Goal: Answer question/provide support

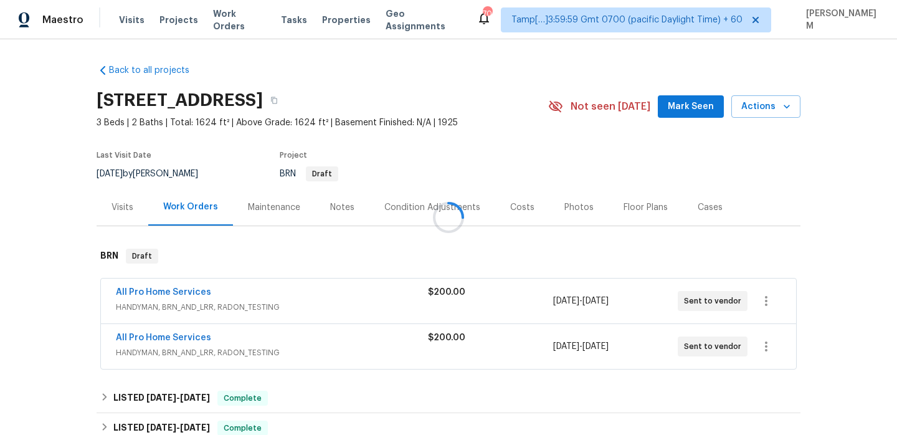
click at [294, 214] on div at bounding box center [448, 217] width 897 height 435
click at [291, 212] on div "Maintenance" at bounding box center [274, 207] width 52 height 12
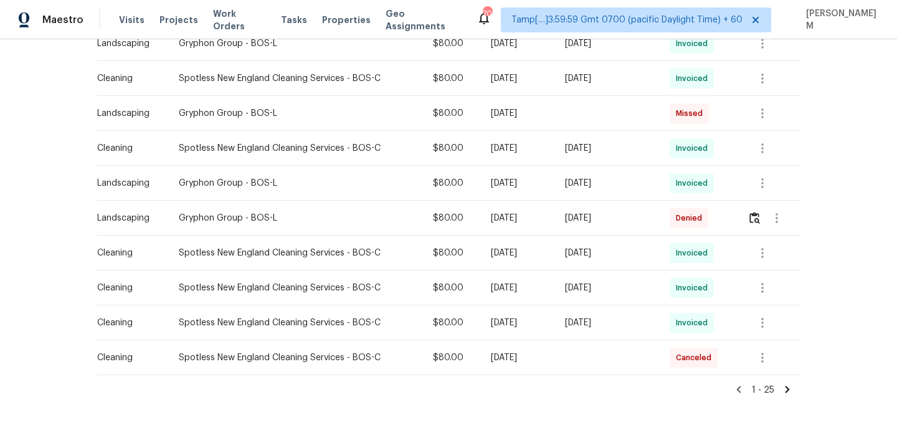
scroll to position [769, 0]
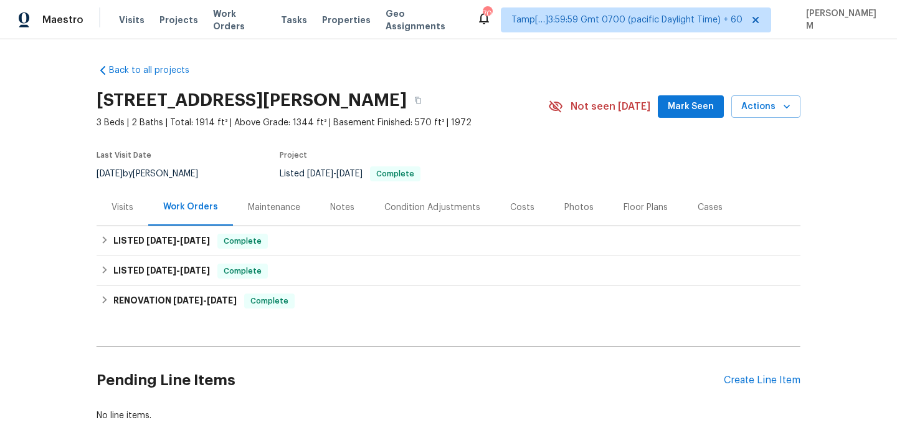
click at [265, 211] on div "Maintenance" at bounding box center [274, 207] width 52 height 12
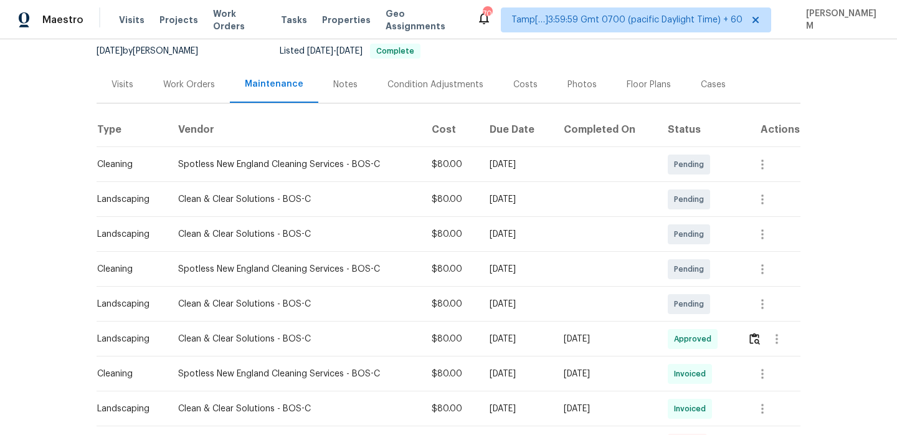
scroll to position [145, 0]
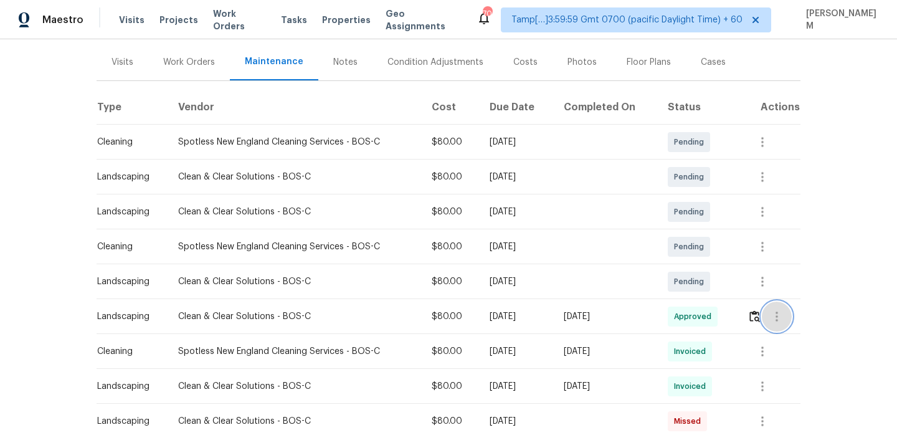
click at [775, 320] on icon "button" at bounding box center [776, 316] width 15 height 15
click at [605, 326] on div at bounding box center [448, 217] width 897 height 435
click at [770, 357] on icon "button" at bounding box center [762, 351] width 15 height 15
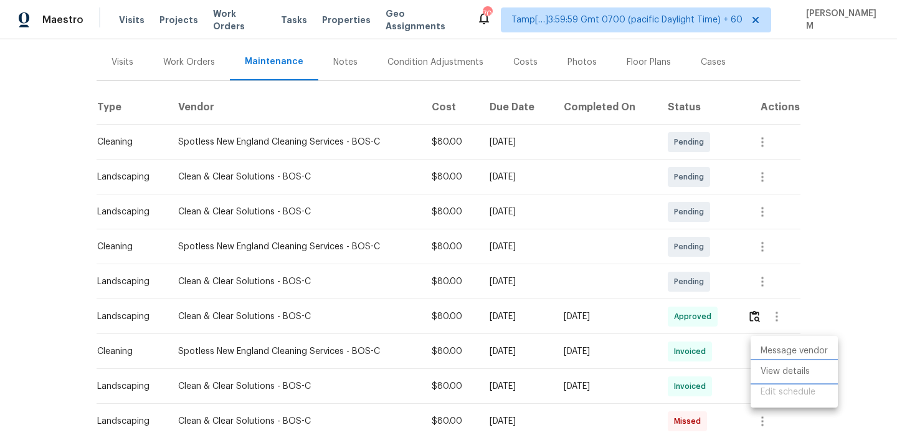
click at [798, 374] on li "View details" at bounding box center [793, 371] width 87 height 21
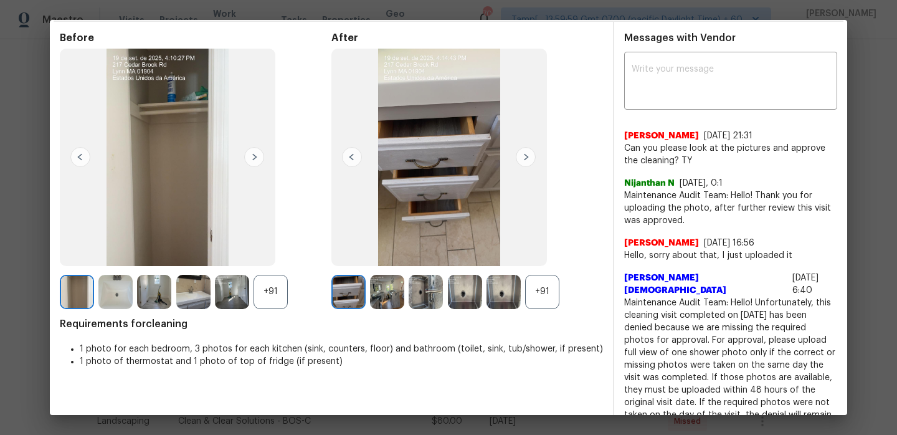
scroll to position [98, 0]
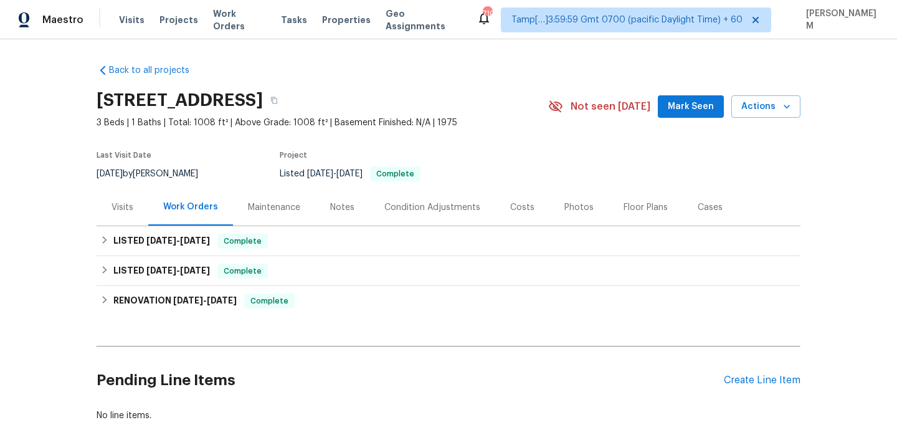
click at [275, 209] on div "Maintenance" at bounding box center [274, 207] width 52 height 12
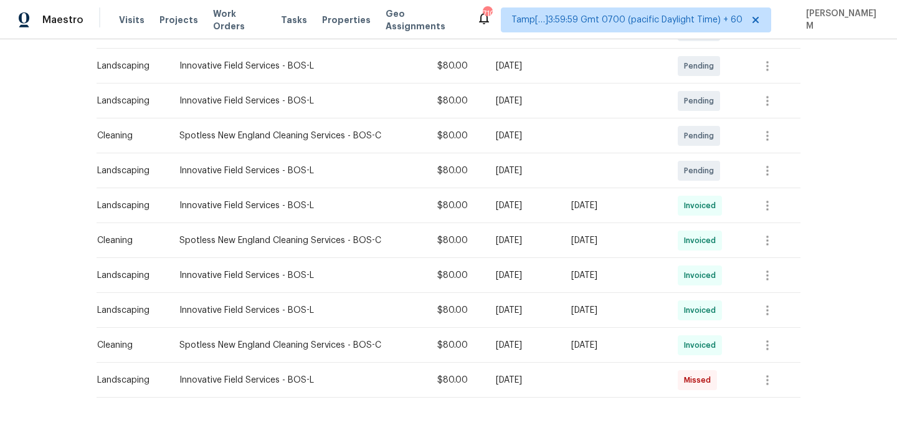
scroll to position [257, 0]
click at [763, 205] on button "button" at bounding box center [767, 204] width 30 height 30
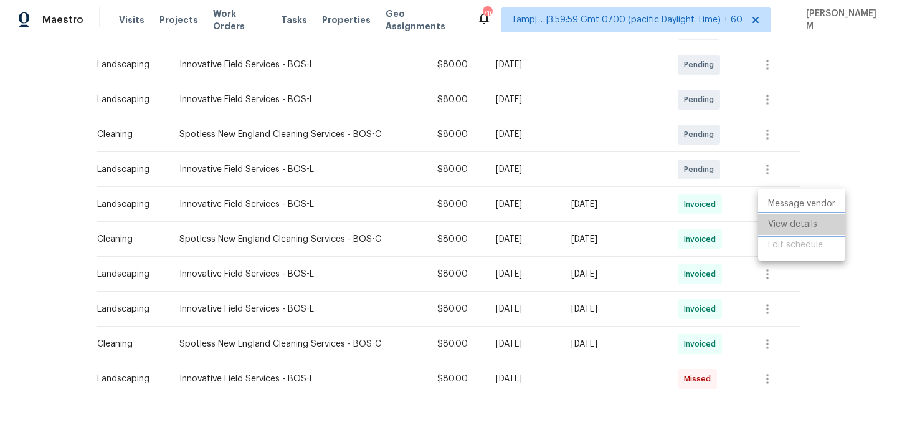
click at [783, 219] on li "View details" at bounding box center [801, 224] width 87 height 21
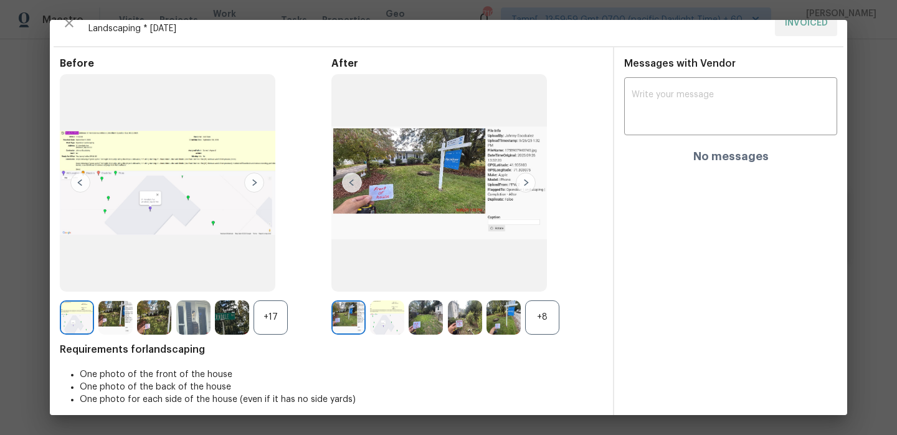
scroll to position [28, 0]
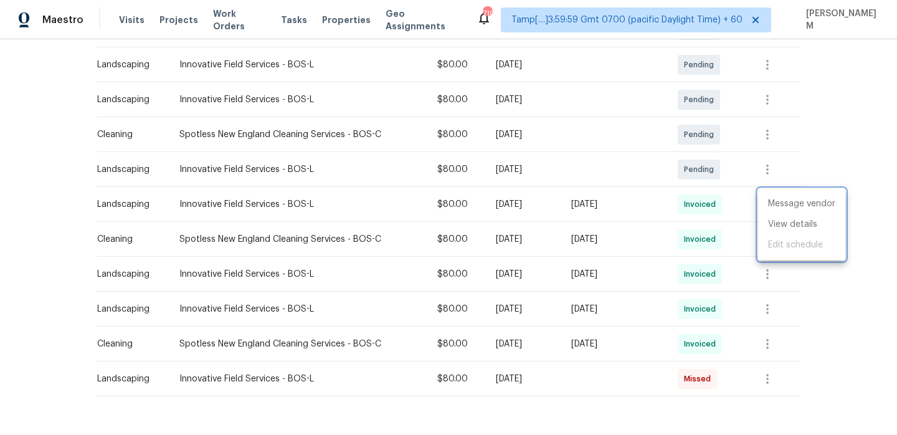
click at [751, 244] on div at bounding box center [448, 217] width 897 height 435
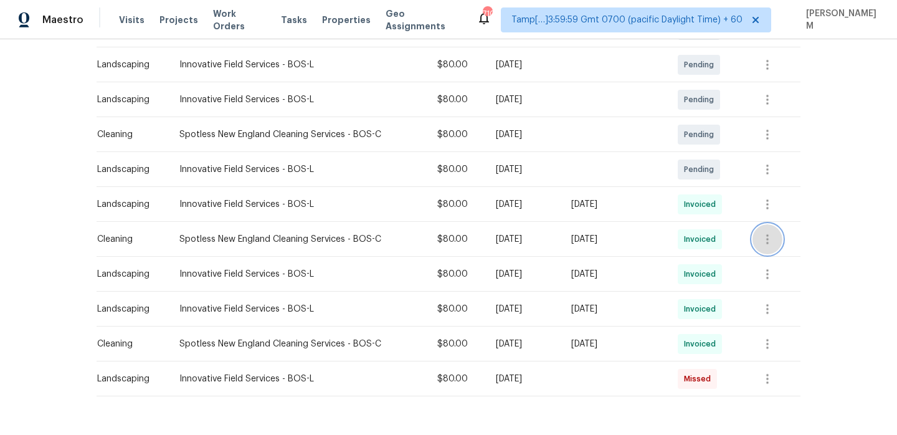
click at [775, 245] on icon "button" at bounding box center [767, 239] width 15 height 15
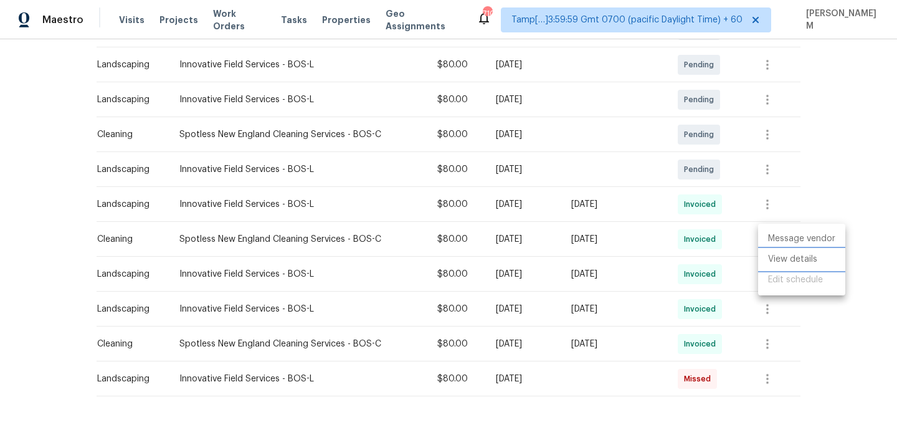
click at [783, 259] on li "View details" at bounding box center [801, 259] width 87 height 21
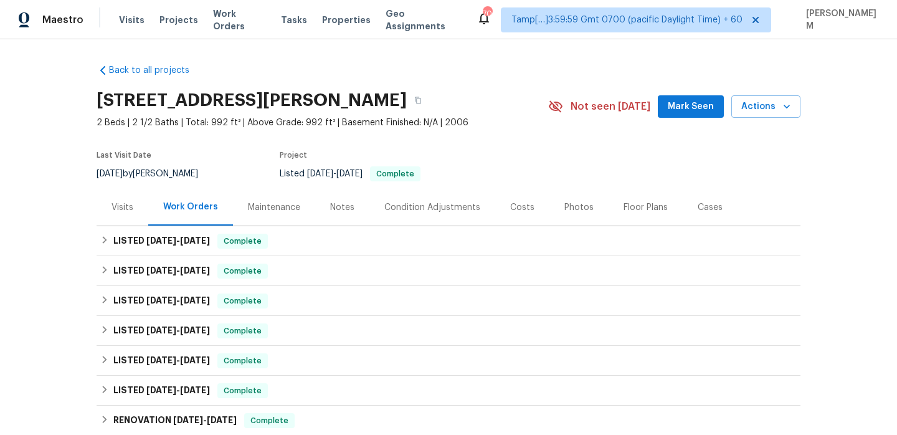
click at [294, 219] on div "Maintenance" at bounding box center [274, 207] width 82 height 37
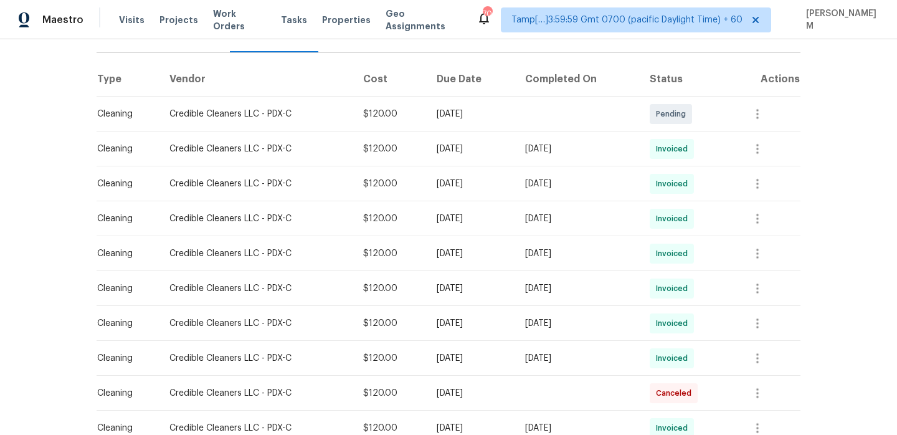
scroll to position [168, 0]
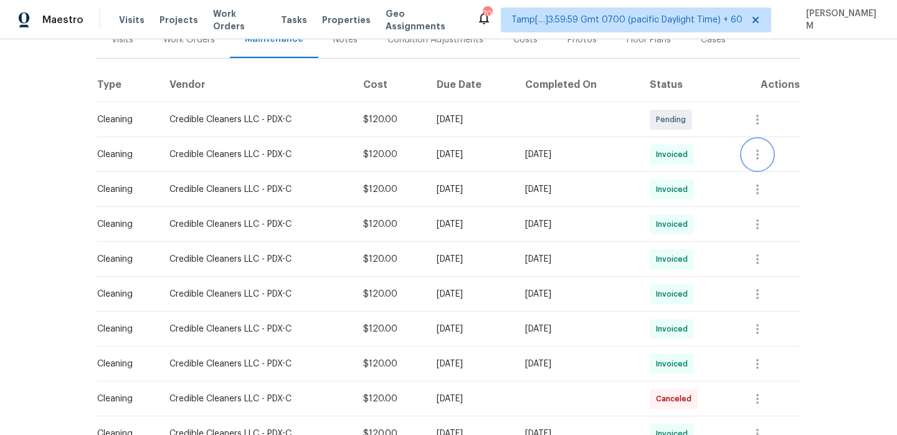
click at [762, 156] on icon "button" at bounding box center [757, 154] width 15 height 15
click at [774, 173] on li "View details" at bounding box center [793, 174] width 87 height 21
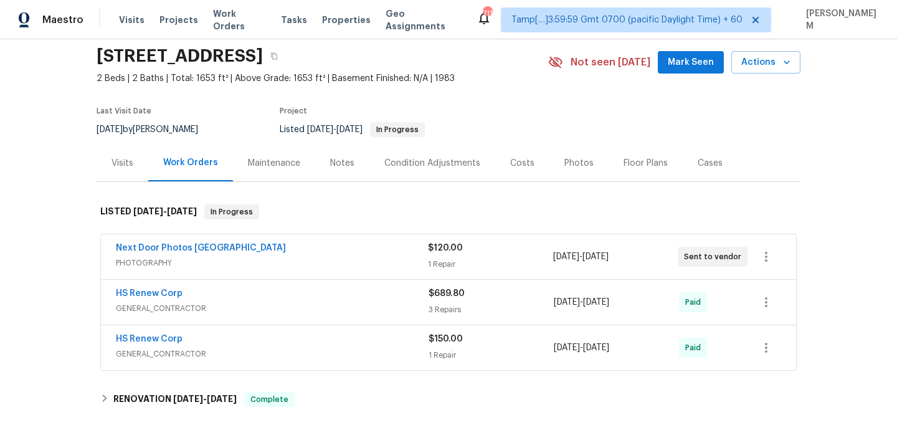
scroll to position [67, 0]
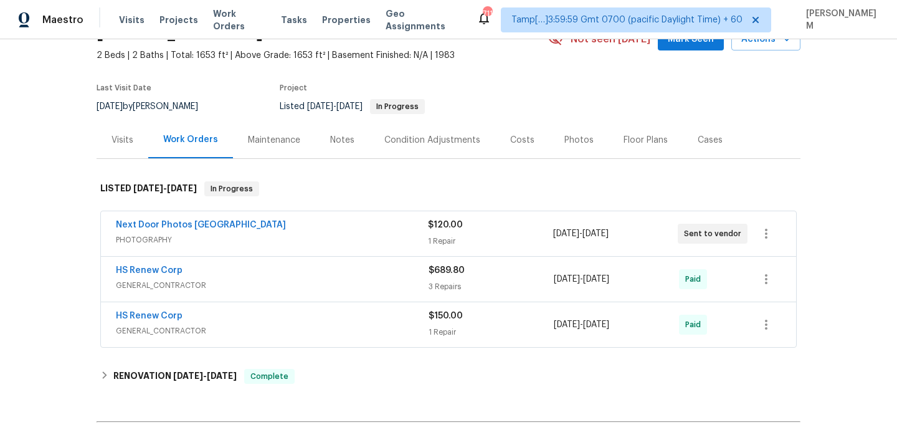
click at [284, 143] on div "Maintenance" at bounding box center [274, 140] width 52 height 12
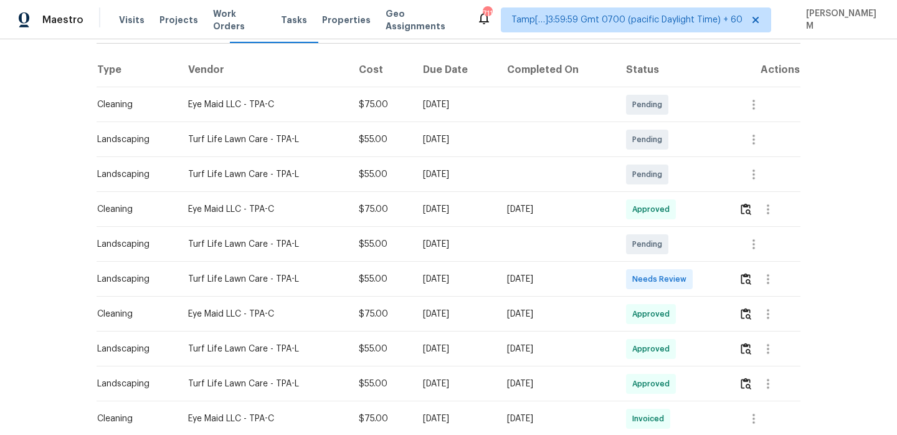
scroll to position [221, 0]
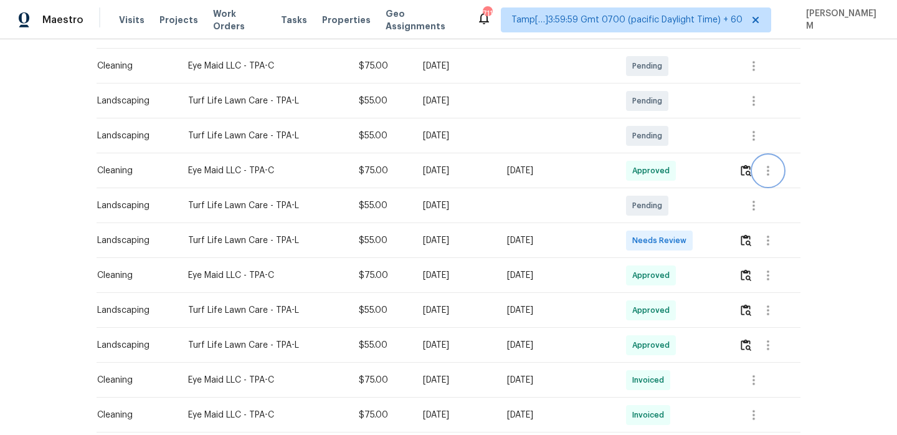
click at [775, 170] on icon "button" at bounding box center [767, 170] width 15 height 15
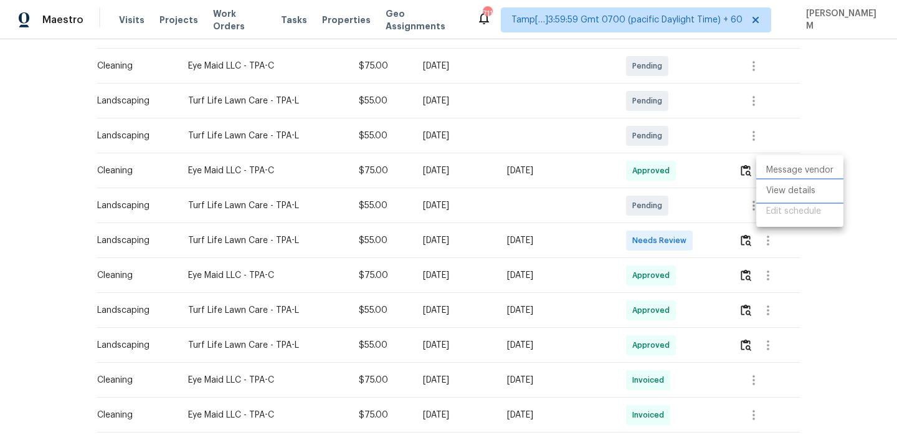
click at [795, 193] on li "View details" at bounding box center [799, 191] width 87 height 21
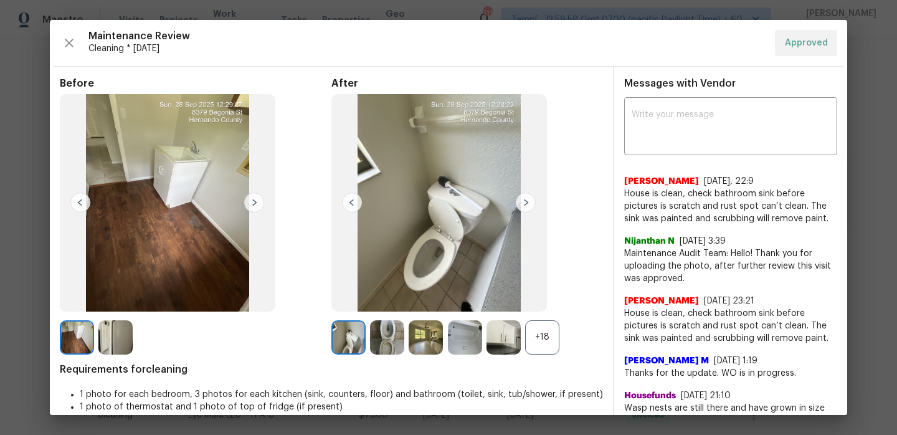
click at [846, 264] on div "x ​ Atama Dindyal 9/28/25, 22:9 House is clean, check bathroom sink before pict…" at bounding box center [730, 310] width 233 height 421
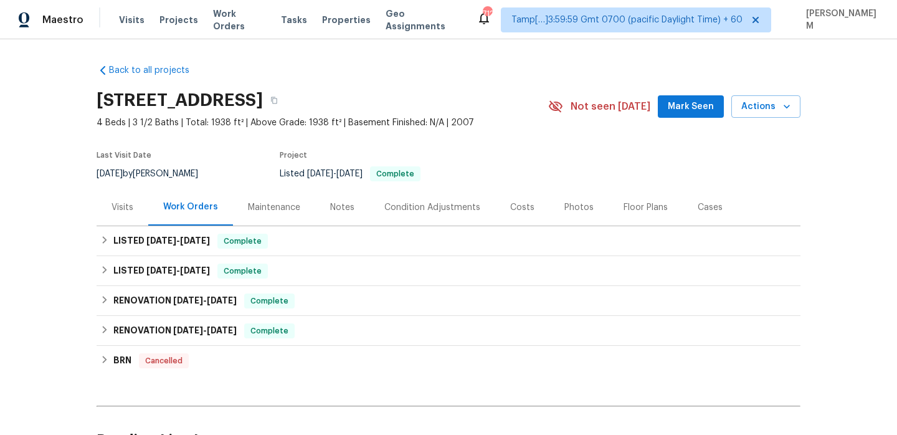
click at [284, 212] on div "Maintenance" at bounding box center [274, 207] width 52 height 12
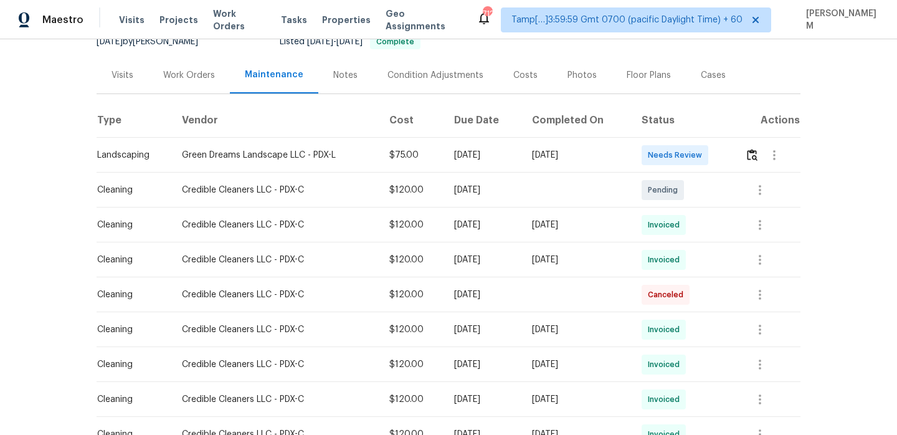
scroll to position [125, 0]
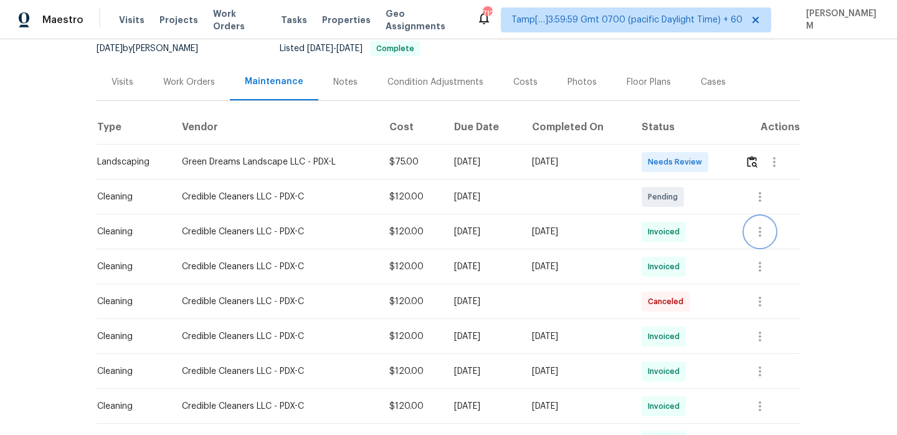
click at [767, 229] on icon "button" at bounding box center [759, 231] width 15 height 15
click at [792, 248] on li "View details" at bounding box center [791, 252] width 87 height 21
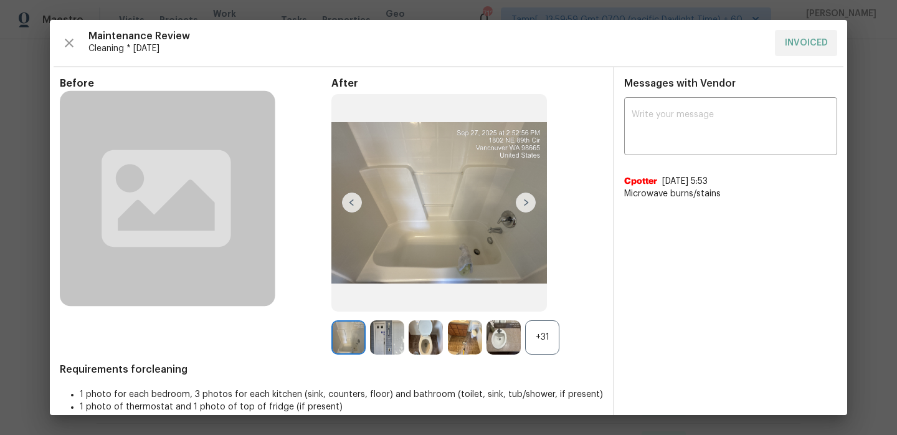
scroll to position [16, 0]
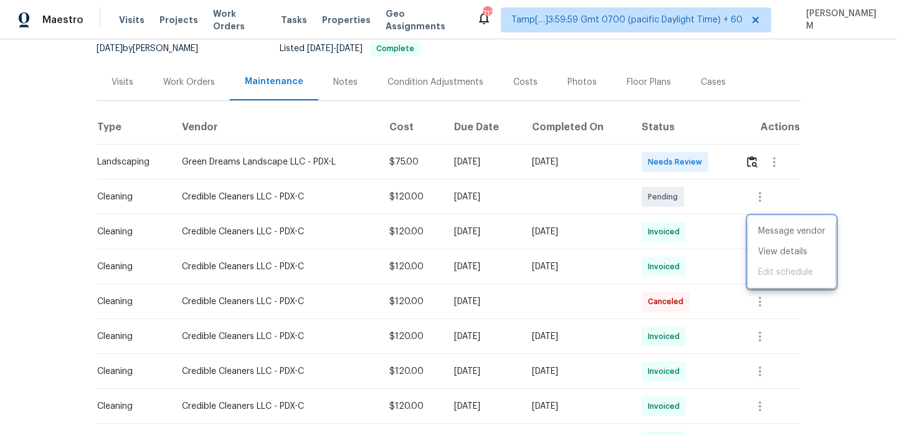
click at [726, 275] on div at bounding box center [448, 217] width 897 height 435
click at [766, 270] on icon "button" at bounding box center [759, 266] width 15 height 15
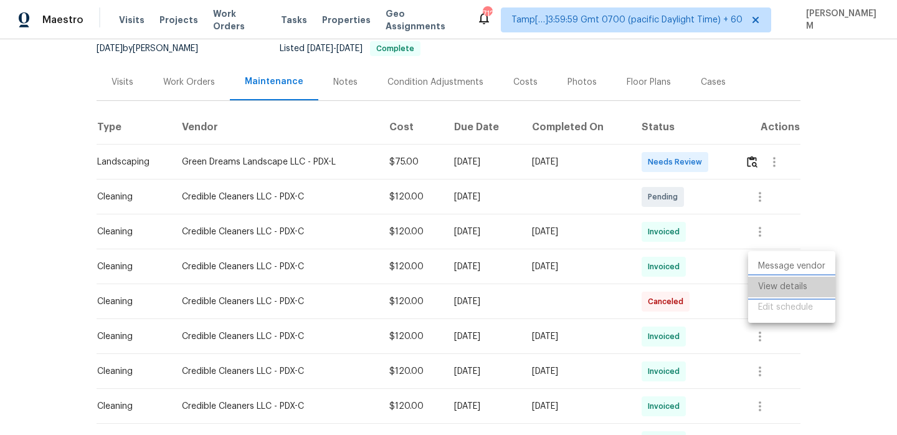
click at [786, 294] on li "View details" at bounding box center [791, 287] width 87 height 21
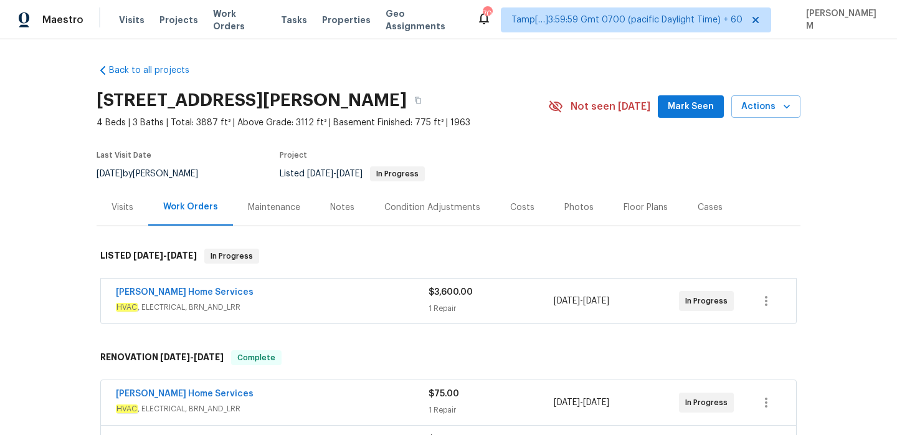
click at [260, 202] on div "Maintenance" at bounding box center [274, 207] width 52 height 12
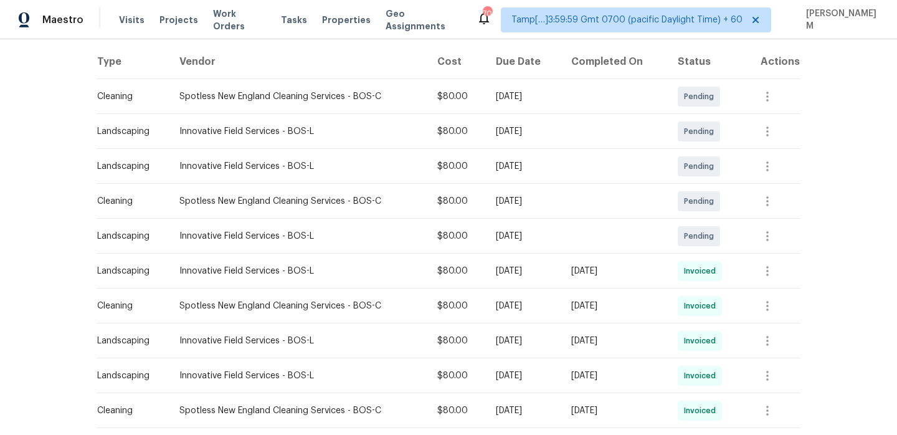
scroll to position [198, 0]
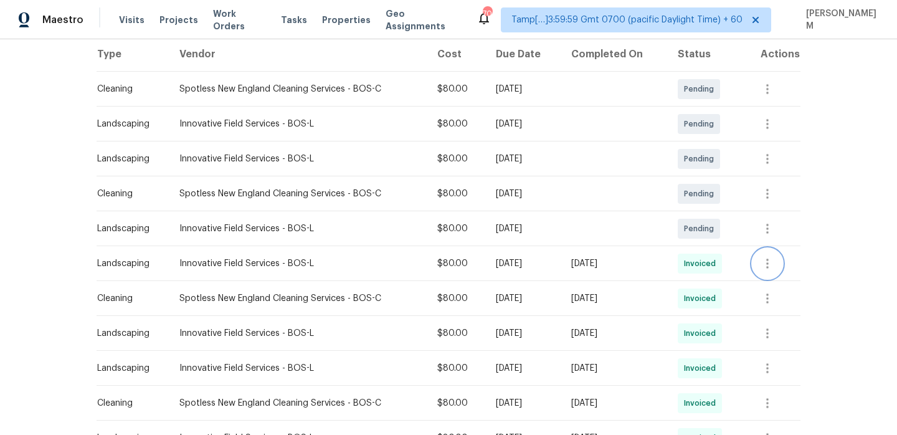
click at [775, 258] on icon "button" at bounding box center [767, 263] width 15 height 15
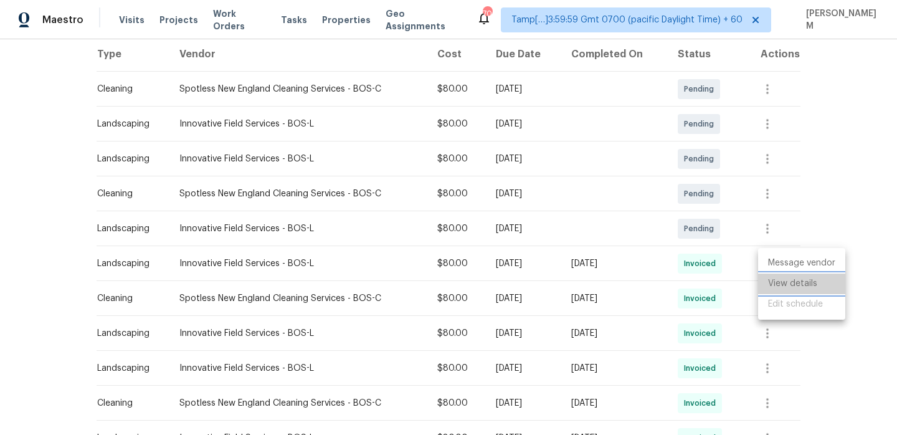
click at [791, 275] on li "View details" at bounding box center [801, 283] width 87 height 21
click at [737, 300] on div at bounding box center [448, 217] width 897 height 435
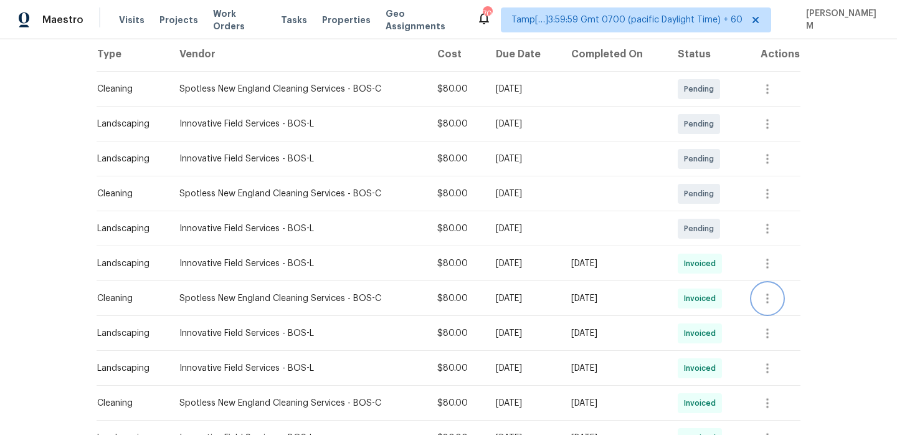
click at [769, 298] on icon "button" at bounding box center [767, 298] width 2 height 10
click at [789, 317] on li "View details" at bounding box center [801, 318] width 87 height 21
click at [733, 294] on div at bounding box center [448, 217] width 897 height 435
click at [767, 294] on icon "button" at bounding box center [767, 298] width 15 height 15
click at [788, 322] on li "View details" at bounding box center [801, 318] width 87 height 21
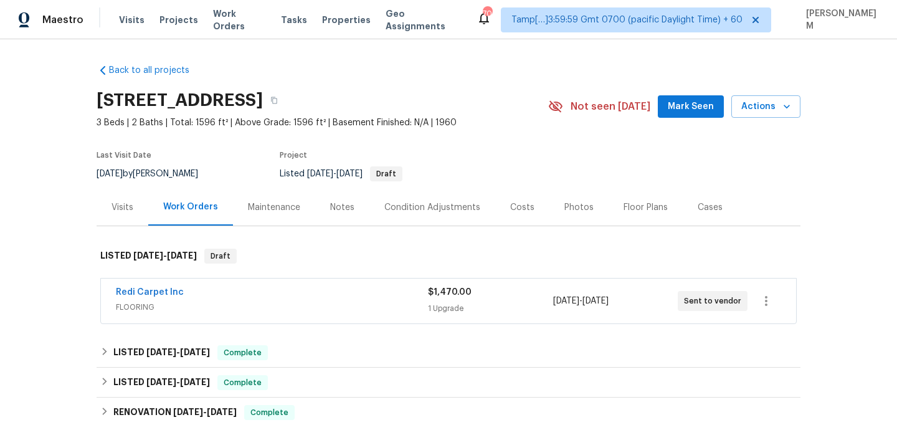
click at [288, 207] on div "Maintenance" at bounding box center [274, 207] width 52 height 12
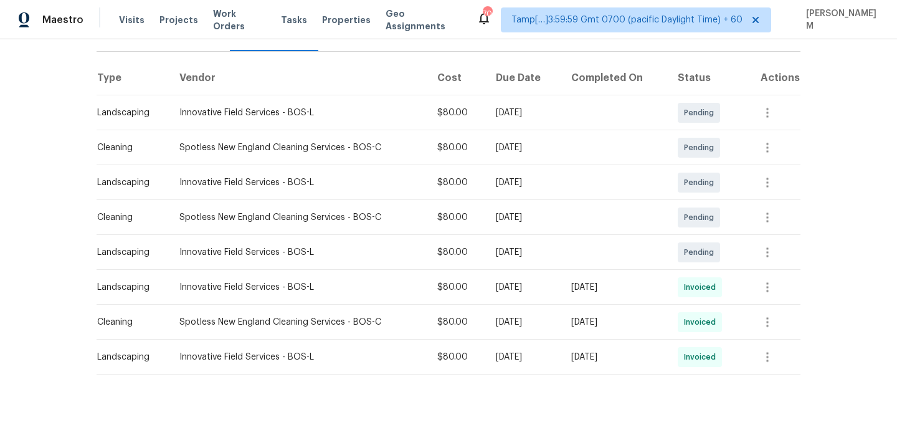
scroll to position [189, 0]
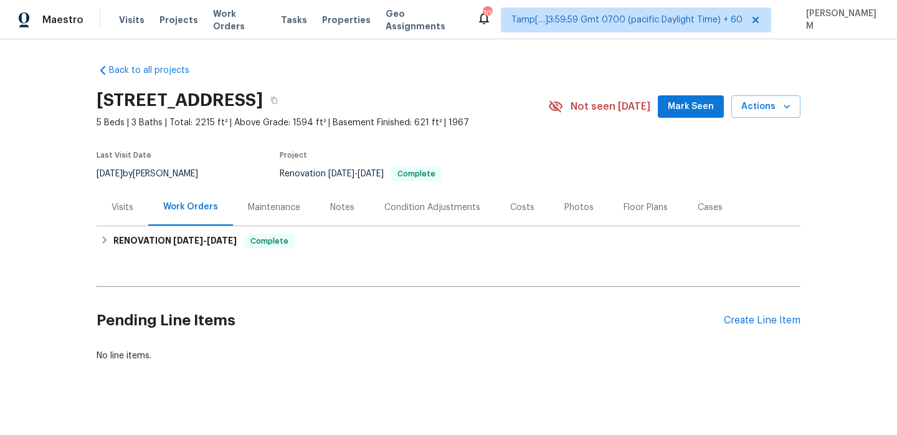
click at [283, 222] on div "Maintenance" at bounding box center [274, 207] width 82 height 37
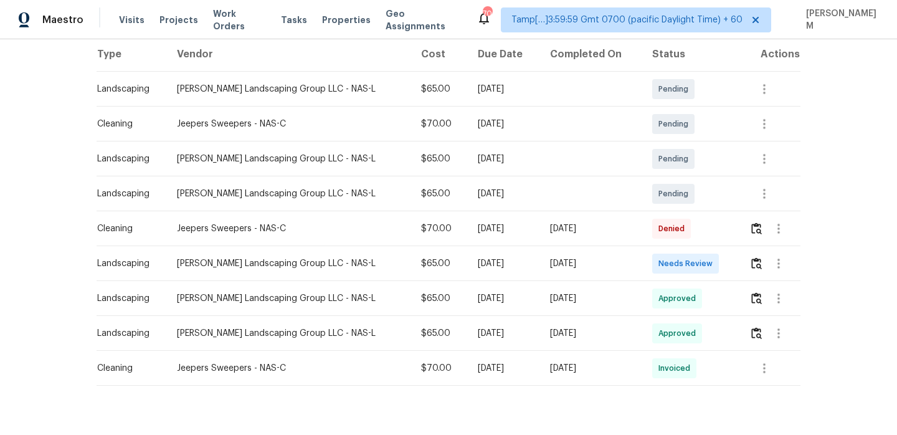
scroll to position [224, 0]
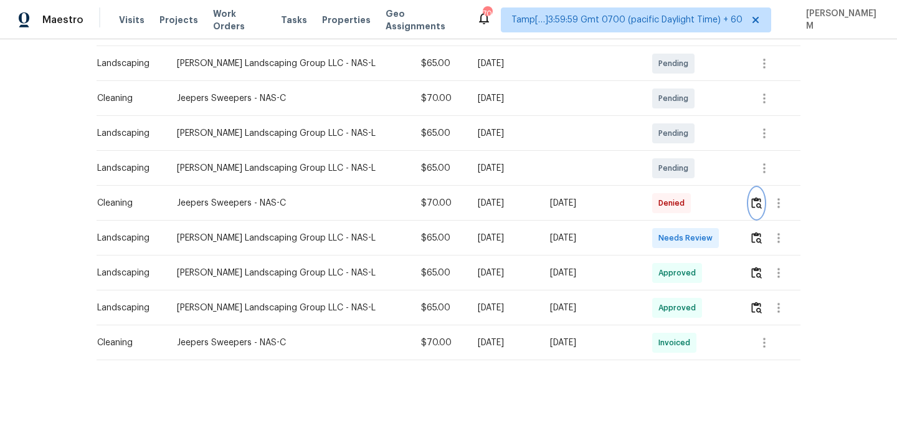
click at [759, 206] on img "button" at bounding box center [756, 203] width 11 height 12
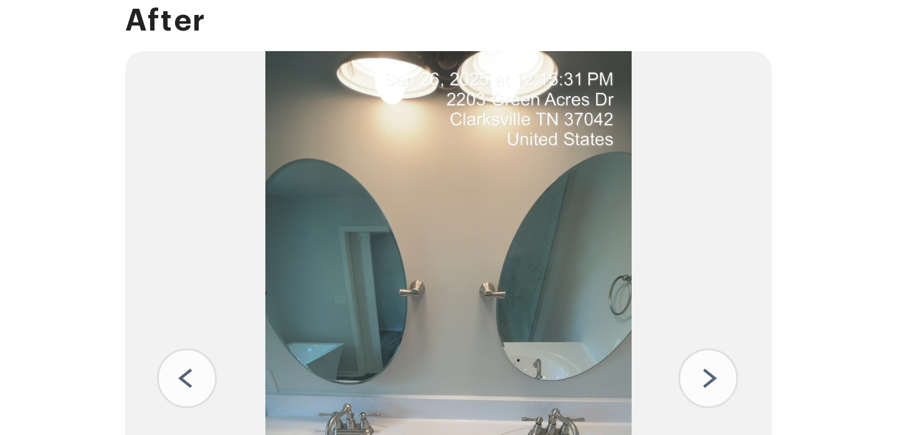
scroll to position [0, 0]
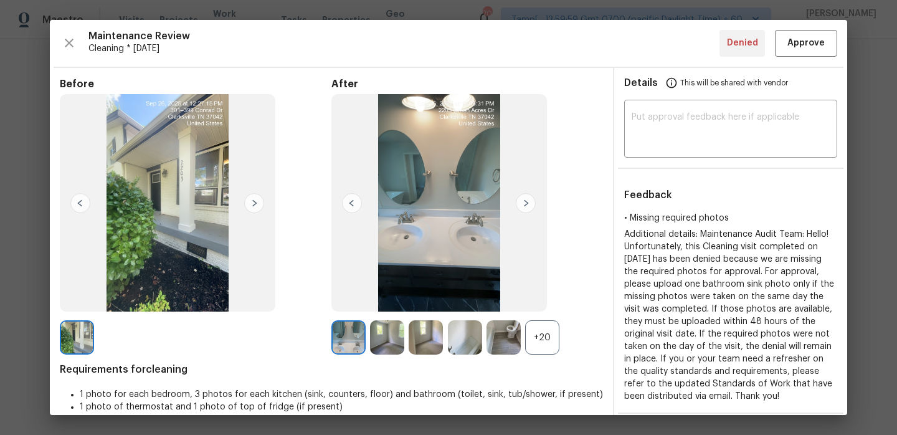
click at [514, 199] on img at bounding box center [438, 202] width 215 height 217
click at [524, 204] on img at bounding box center [526, 203] width 20 height 20
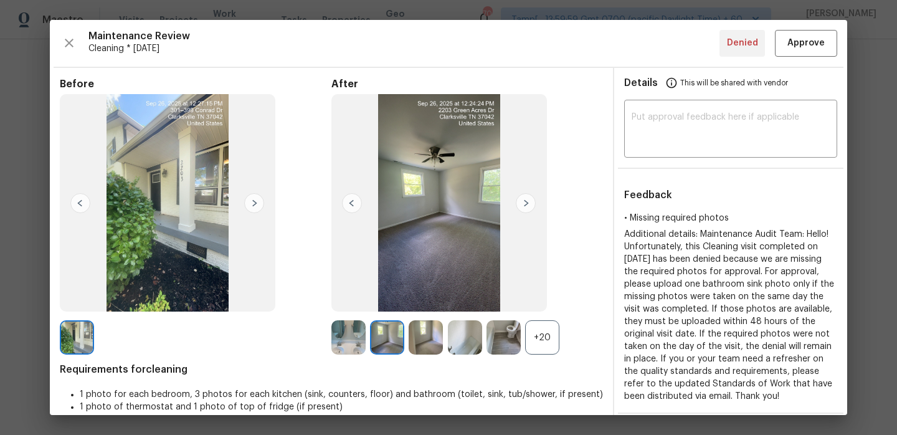
click at [365, 205] on img at bounding box center [438, 202] width 215 height 217
click at [352, 202] on img at bounding box center [352, 203] width 20 height 20
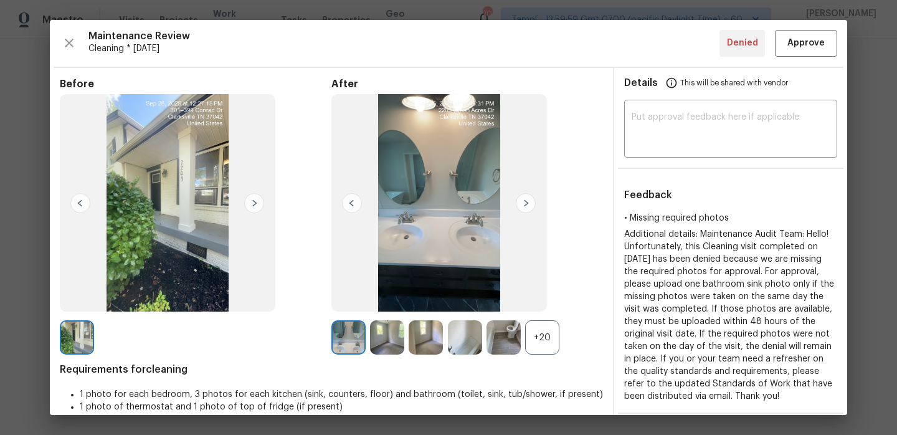
click at [527, 197] on img at bounding box center [526, 203] width 20 height 20
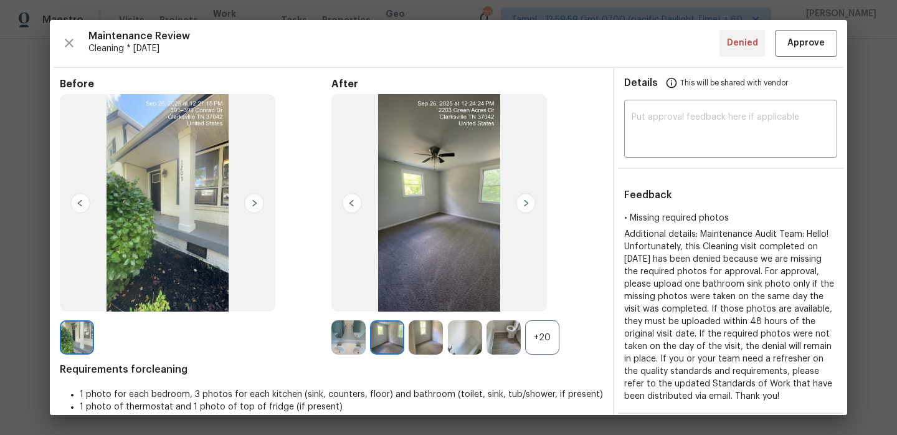
click at [527, 197] on img at bounding box center [526, 203] width 20 height 20
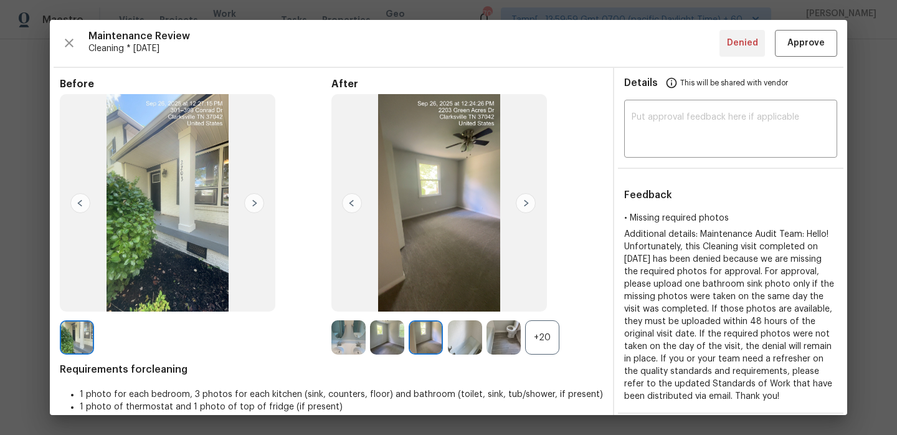
click at [527, 197] on img at bounding box center [526, 203] width 20 height 20
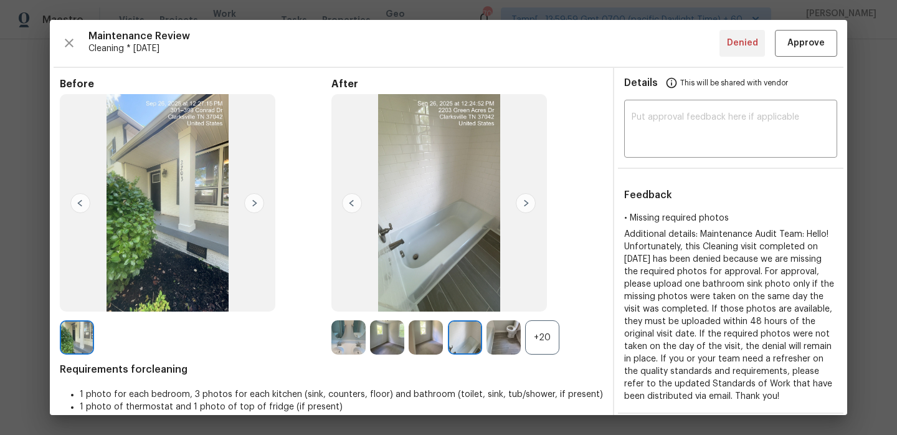
click at [527, 197] on img at bounding box center [526, 203] width 20 height 20
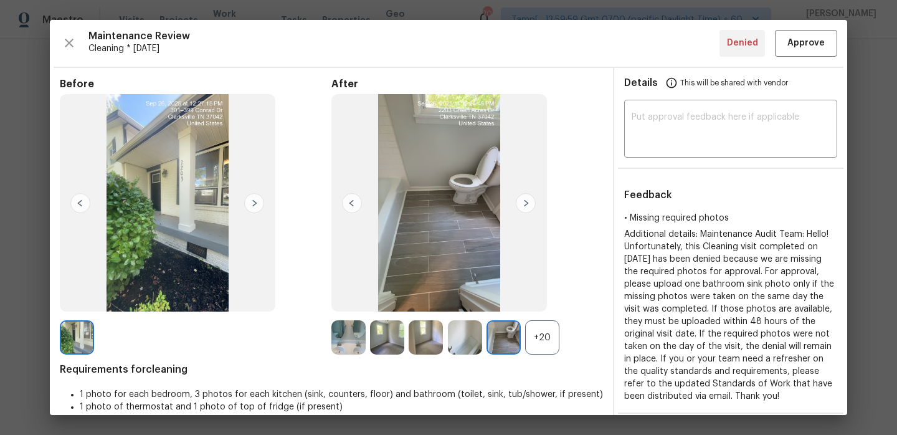
click at [551, 328] on div "+20" at bounding box center [542, 337] width 34 height 34
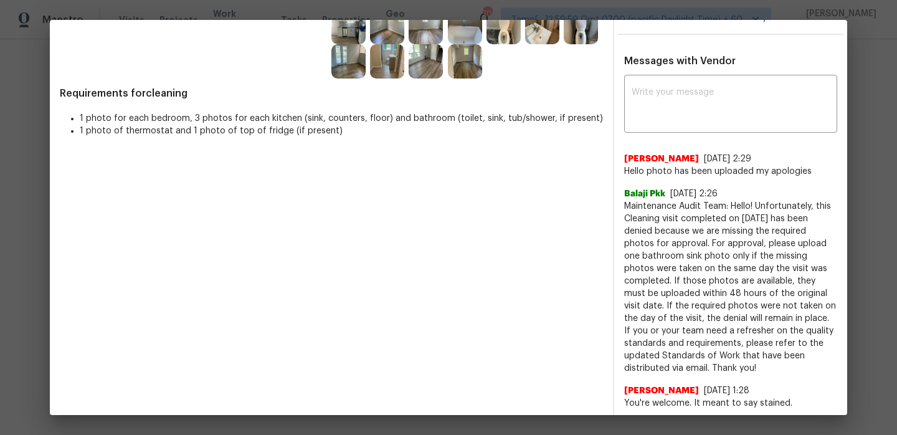
scroll to position [465, 0]
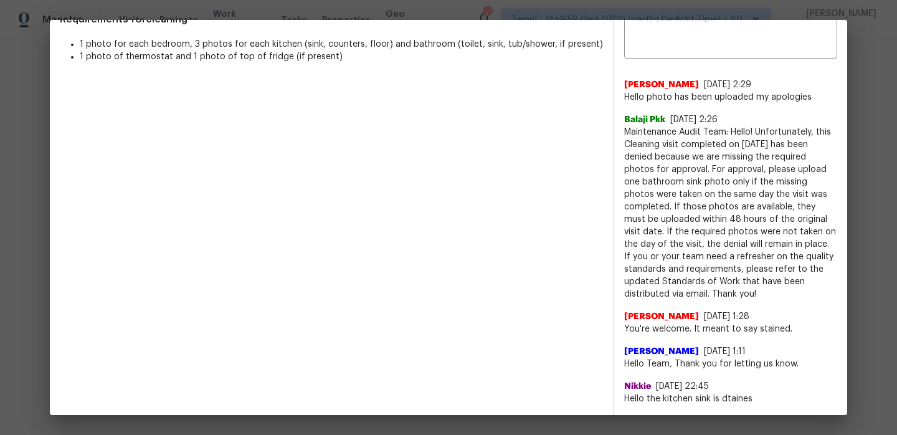
click at [656, 83] on span "Darlene Jones" at bounding box center [661, 84] width 75 height 12
copy span "Darlene Jones"
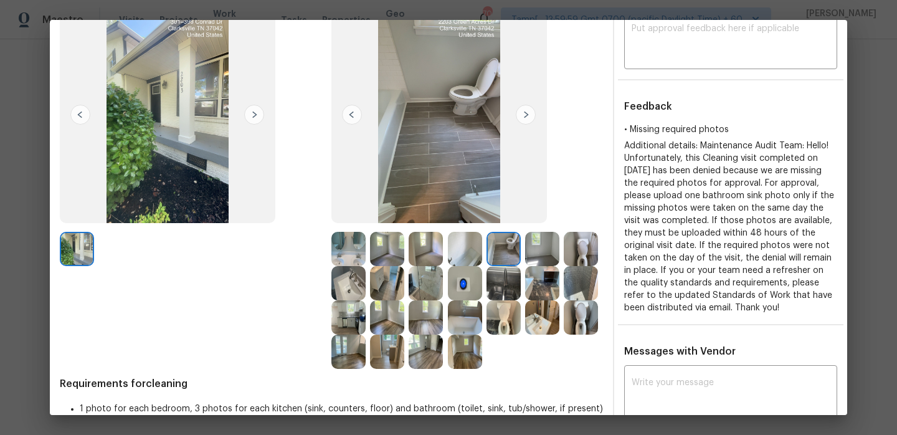
scroll to position [0, 0]
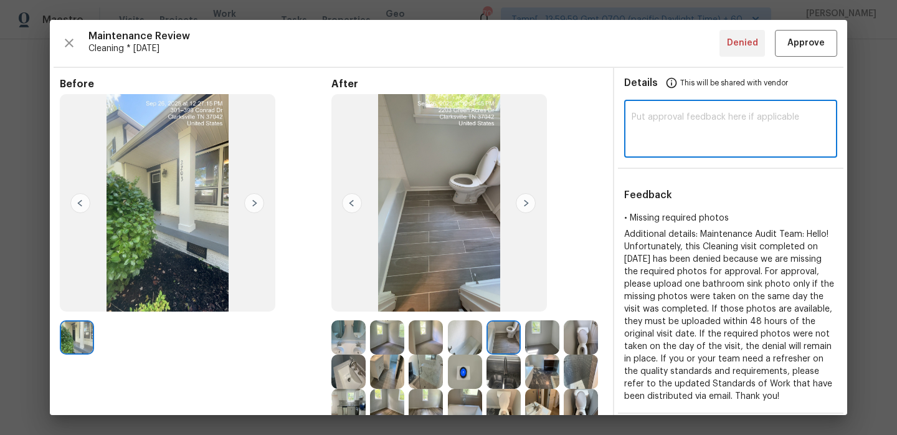
click at [671, 127] on textarea at bounding box center [731, 130] width 198 height 35
paste textarea "Hi Darlene Jones, Maintenance Audit Team: Hello, after further review this visi…"
type textarea "Hi Darlene Jones, Maintenance Audit Team: Hello, after further review this visi…"
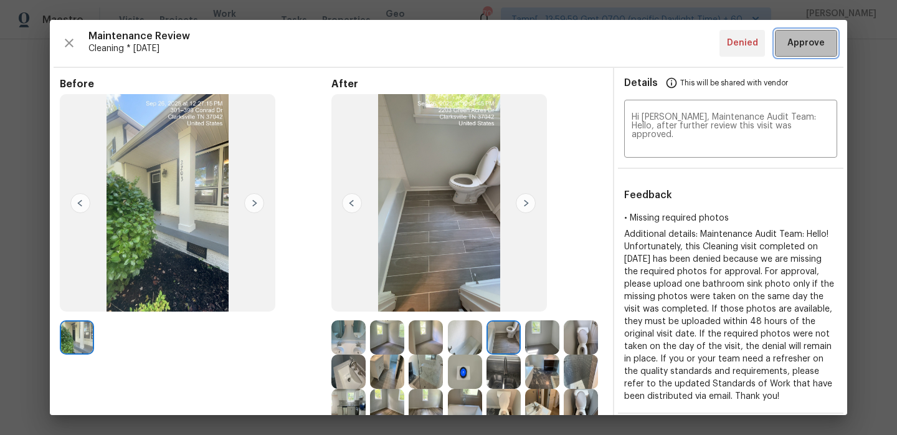
click at [790, 53] on button "Approve" at bounding box center [806, 43] width 62 height 27
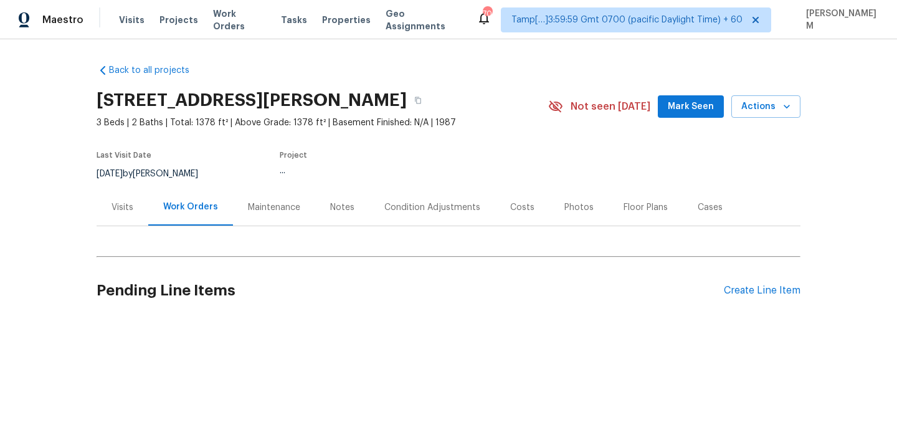
click at [284, 208] on div "Maintenance" at bounding box center [274, 207] width 52 height 12
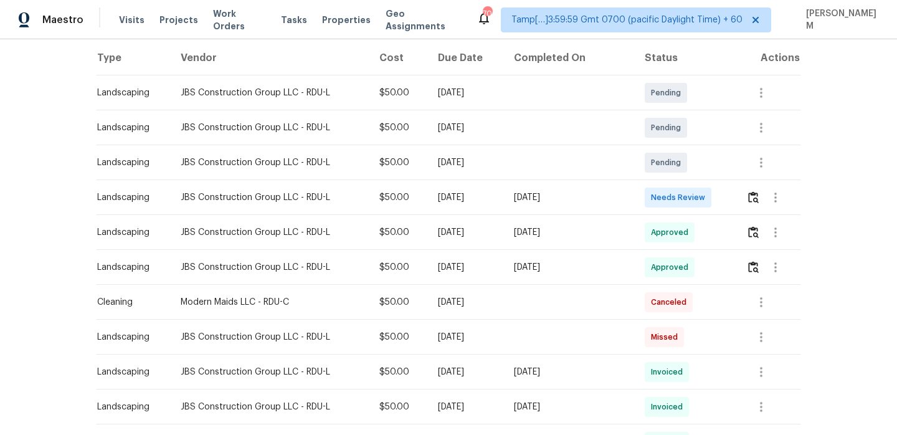
scroll to position [215, 0]
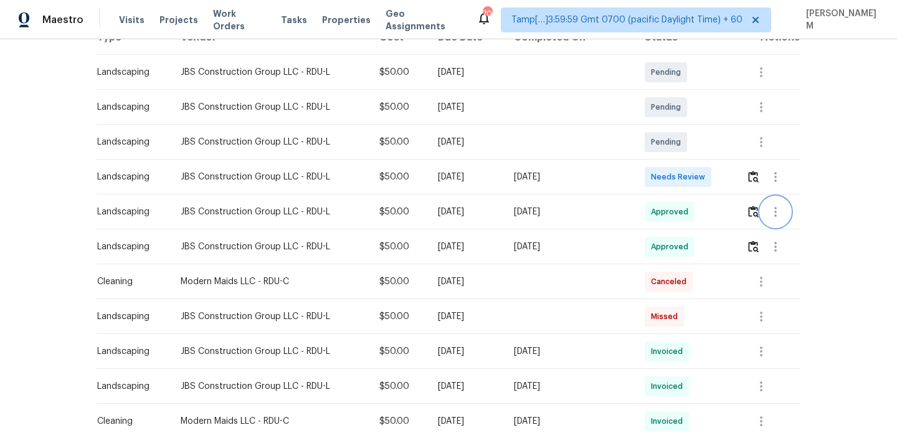
click at [777, 211] on icon "button" at bounding box center [775, 212] width 2 height 10
click at [783, 227] on li "View details" at bounding box center [804, 232] width 87 height 21
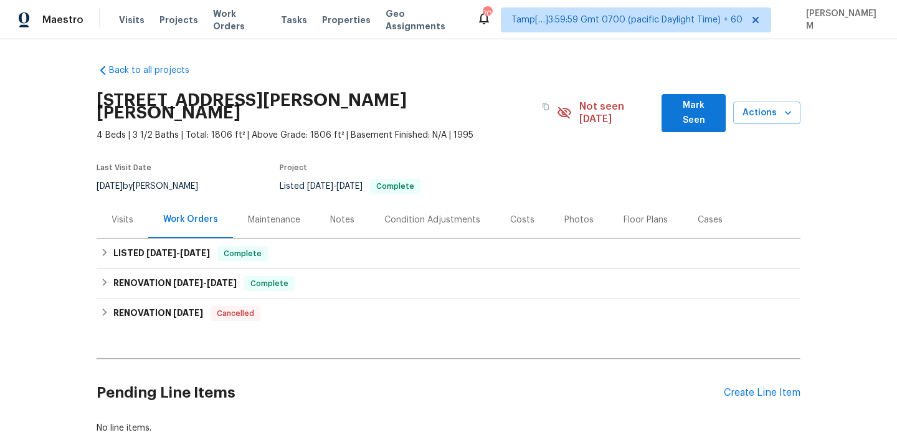
click at [287, 214] on div "Maintenance" at bounding box center [274, 220] width 52 height 12
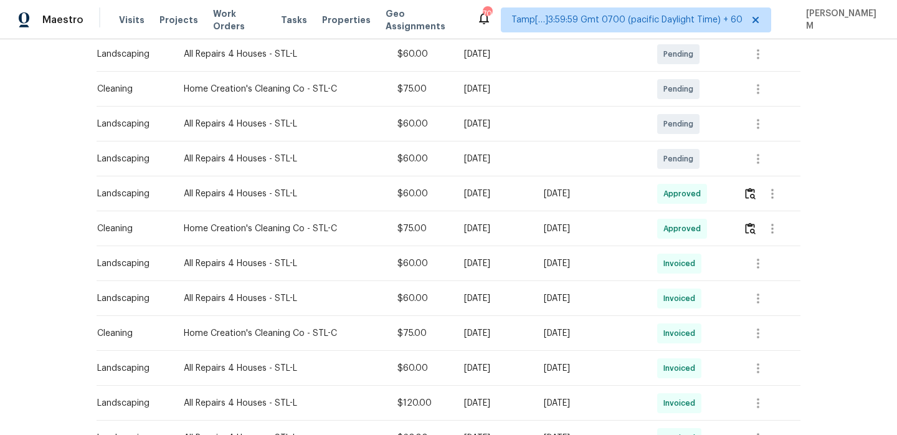
scroll to position [255, 0]
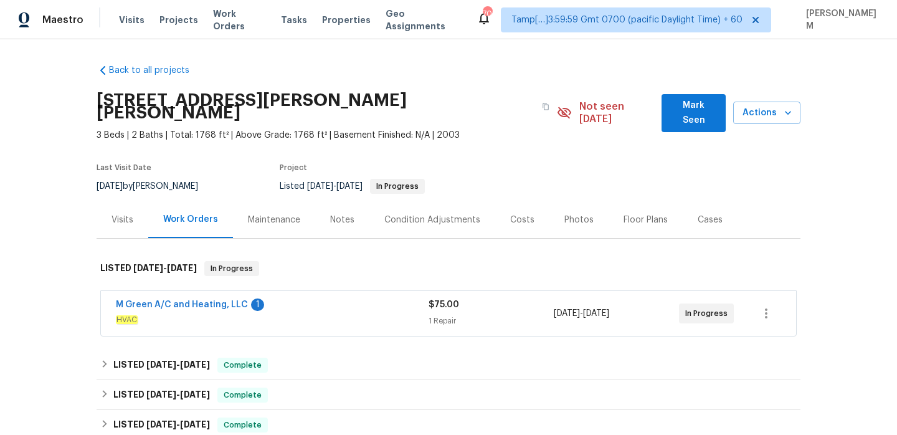
click at [260, 214] on div "Maintenance" at bounding box center [274, 220] width 52 height 12
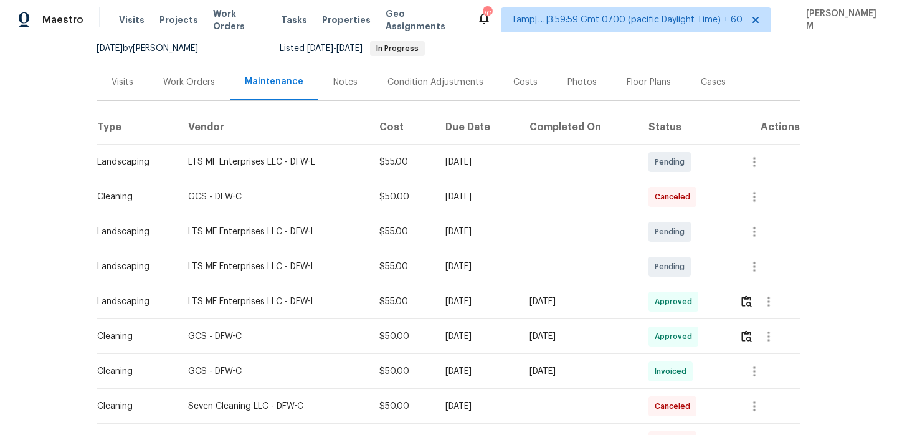
scroll to position [180, 0]
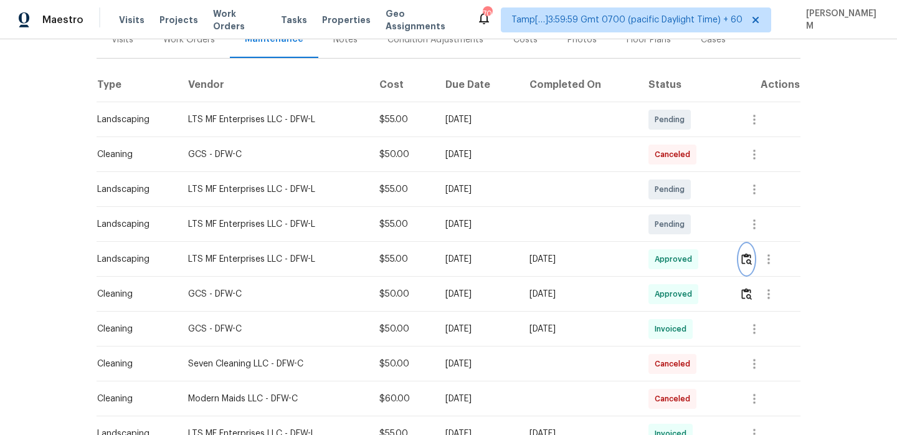
click at [745, 253] on img "button" at bounding box center [746, 259] width 11 height 12
click at [744, 282] on button "button" at bounding box center [746, 294] width 14 height 30
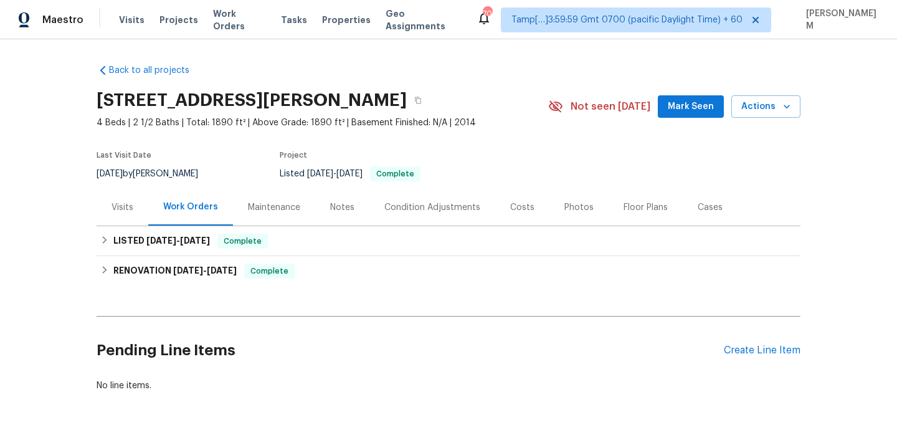
click at [277, 214] on div "Maintenance" at bounding box center [274, 207] width 82 height 37
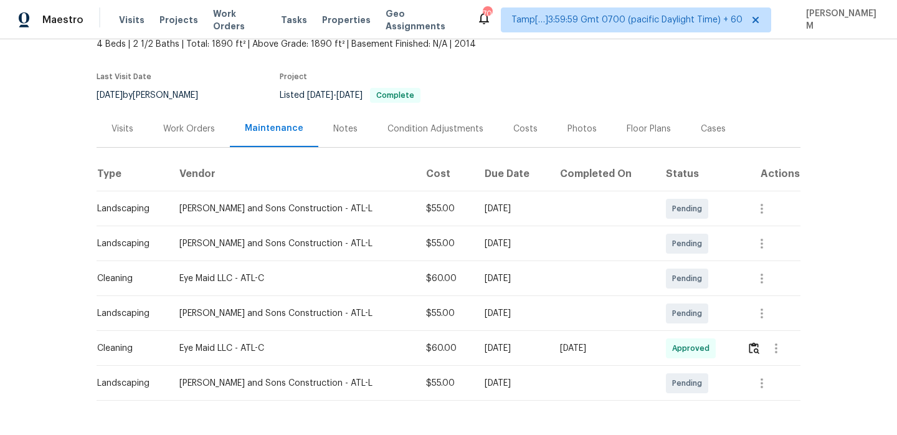
scroll to position [119, 0]
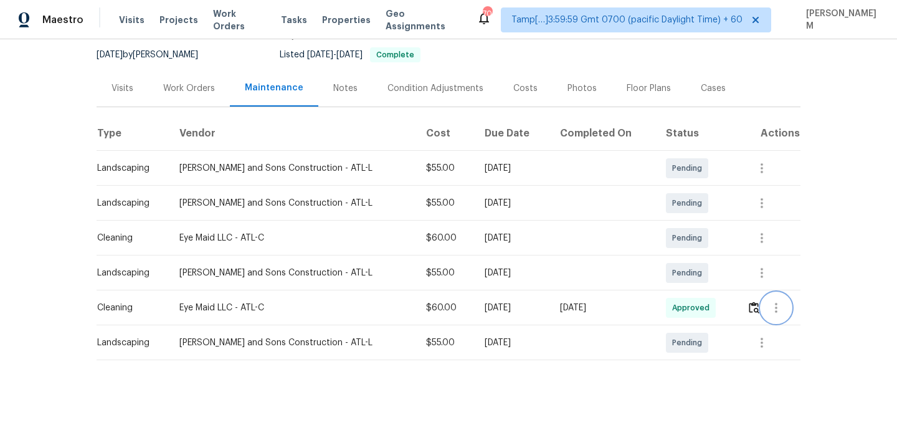
click at [769, 308] on icon "button" at bounding box center [776, 307] width 15 height 15
click at [783, 321] on li "View details" at bounding box center [802, 328] width 87 height 21
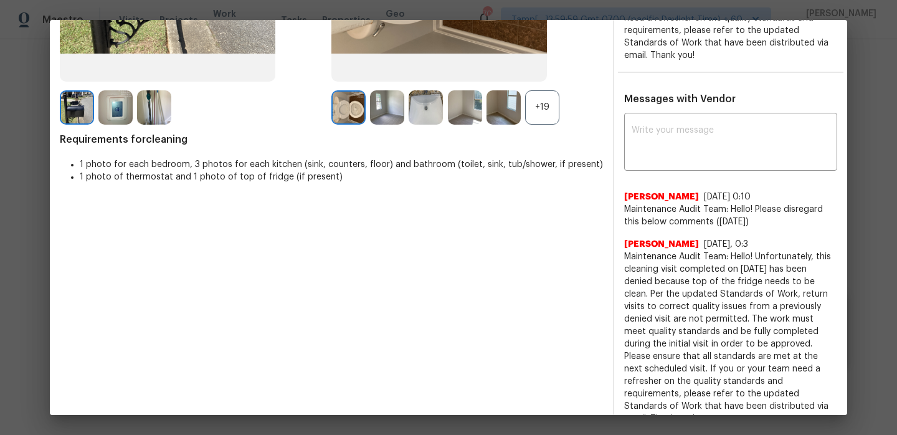
scroll to position [284, 0]
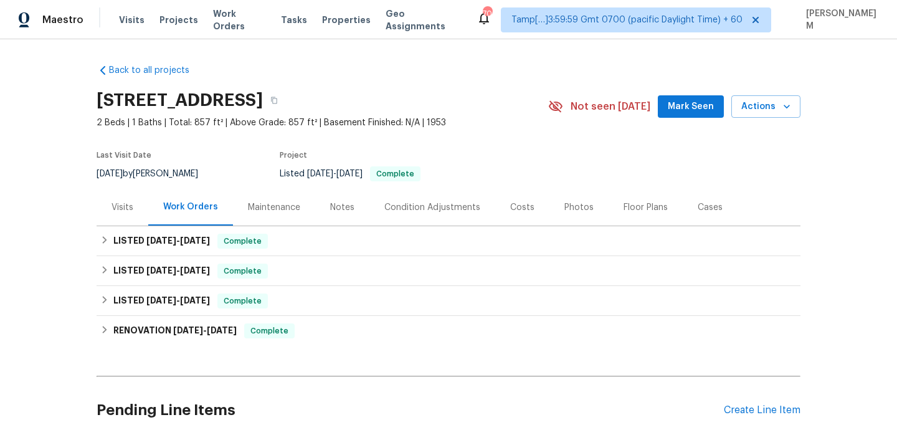
click at [293, 207] on div "Maintenance" at bounding box center [274, 207] width 52 height 12
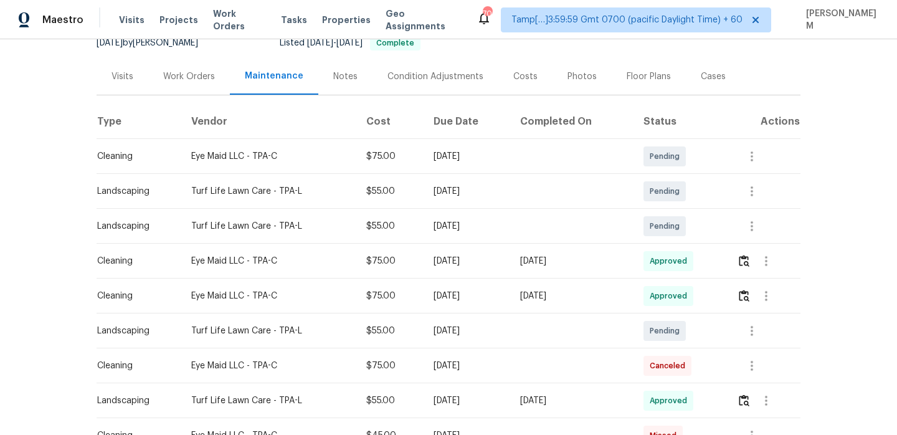
scroll to position [132, 0]
click at [774, 265] on icon "button" at bounding box center [766, 259] width 15 height 15
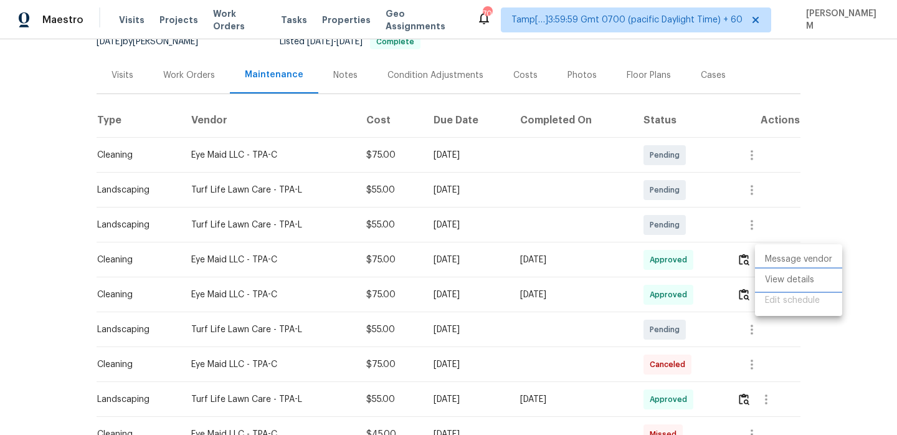
click at [791, 279] on li "View details" at bounding box center [798, 280] width 87 height 21
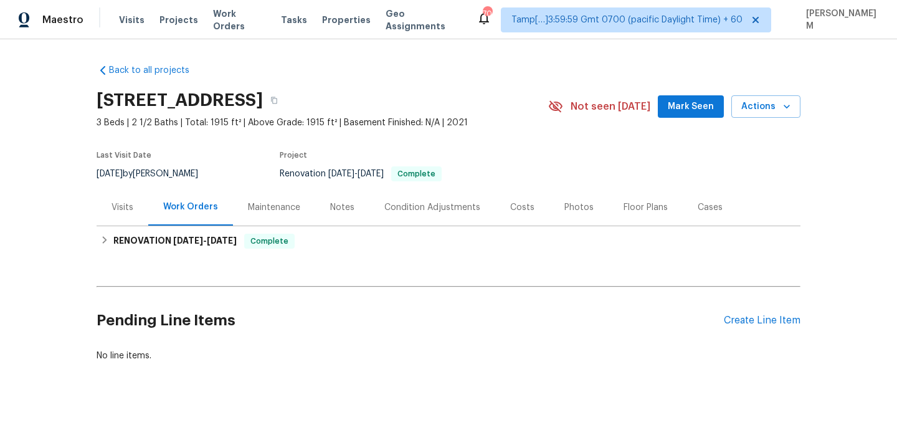
click at [264, 206] on div "Maintenance" at bounding box center [274, 207] width 52 height 12
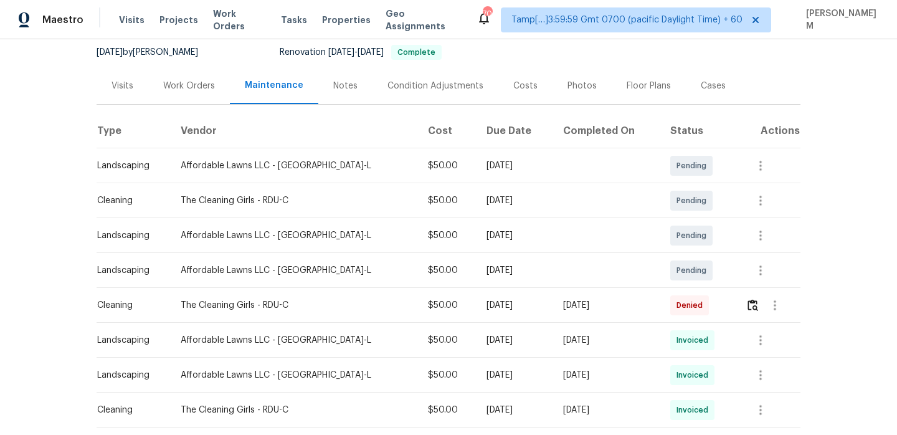
scroll to position [113, 0]
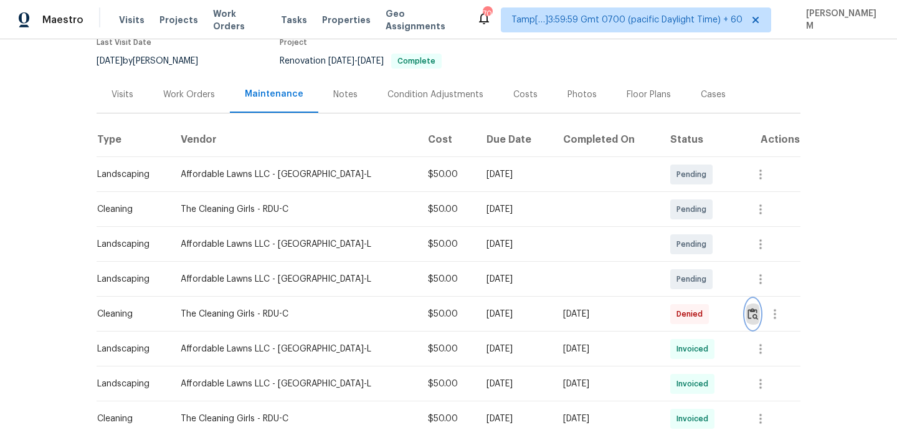
click at [747, 311] on img "button" at bounding box center [752, 314] width 11 height 12
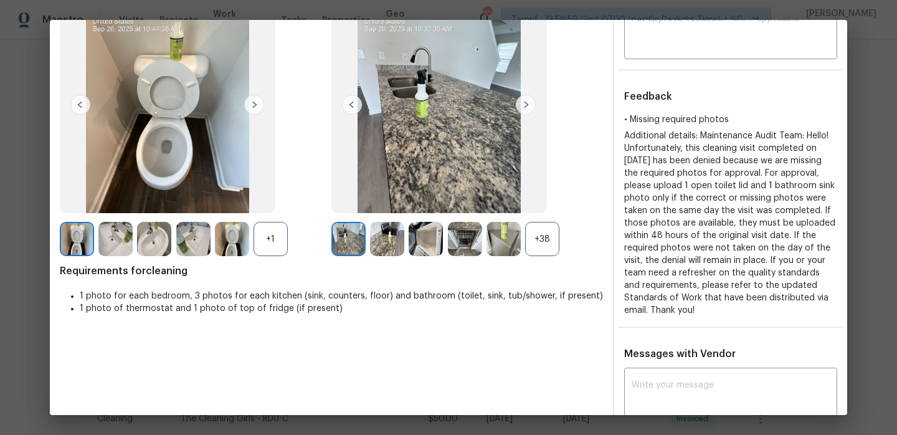
scroll to position [116, 0]
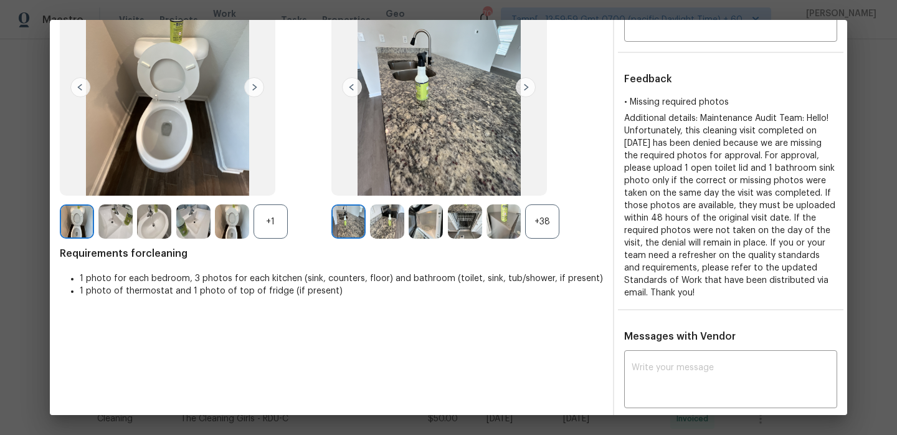
click at [125, 222] on img at bounding box center [115, 221] width 34 height 34
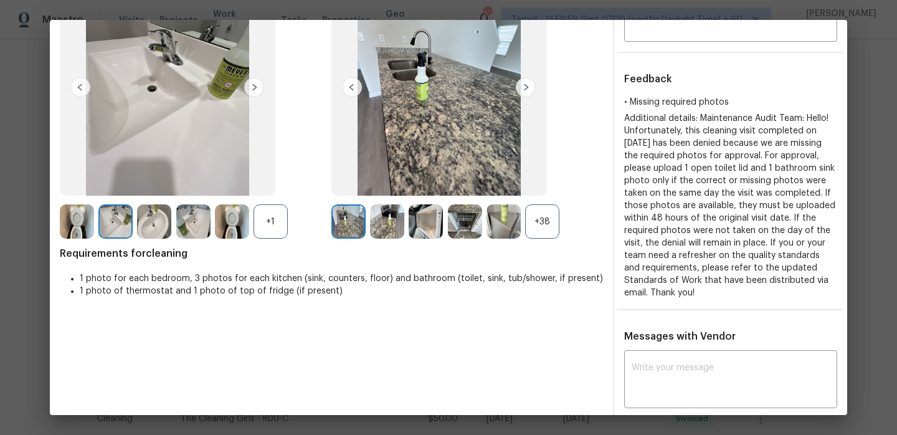
click at [149, 222] on img at bounding box center [154, 221] width 34 height 34
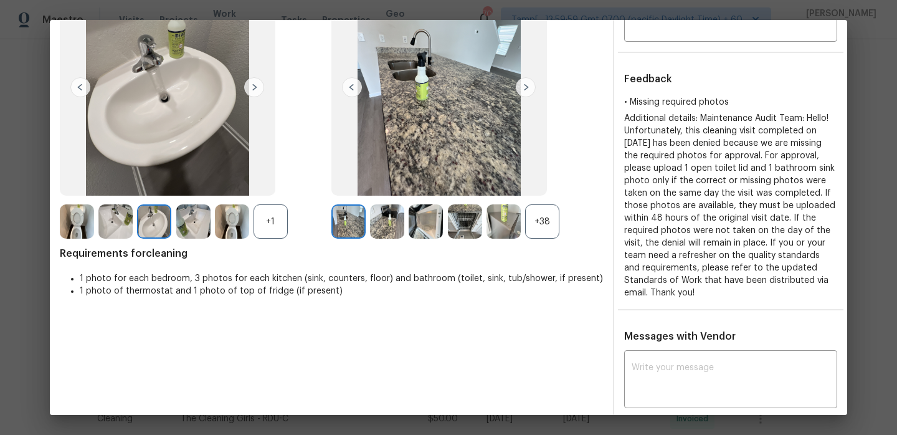
click at [201, 220] on img at bounding box center [193, 221] width 34 height 34
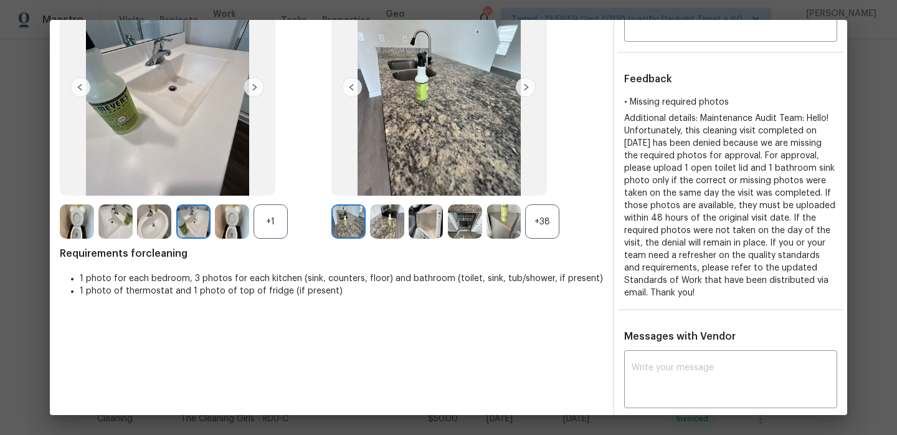
click at [280, 226] on div "+1" at bounding box center [270, 221] width 34 height 34
click at [240, 227] on img at bounding box center [232, 221] width 34 height 34
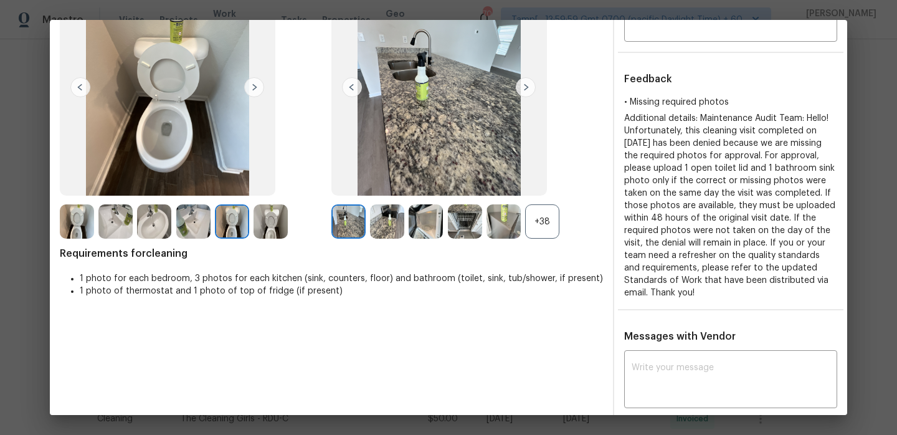
click at [270, 227] on img at bounding box center [270, 221] width 34 height 34
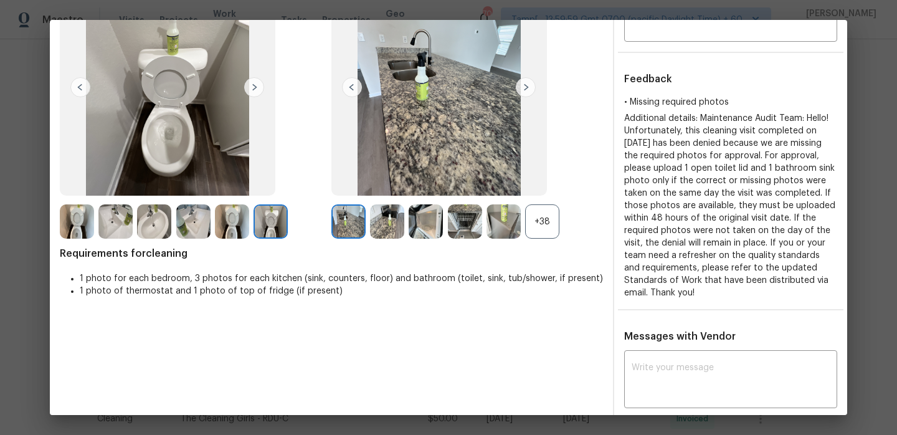
click at [251, 87] on img at bounding box center [254, 87] width 20 height 20
click at [122, 224] on img at bounding box center [115, 221] width 34 height 34
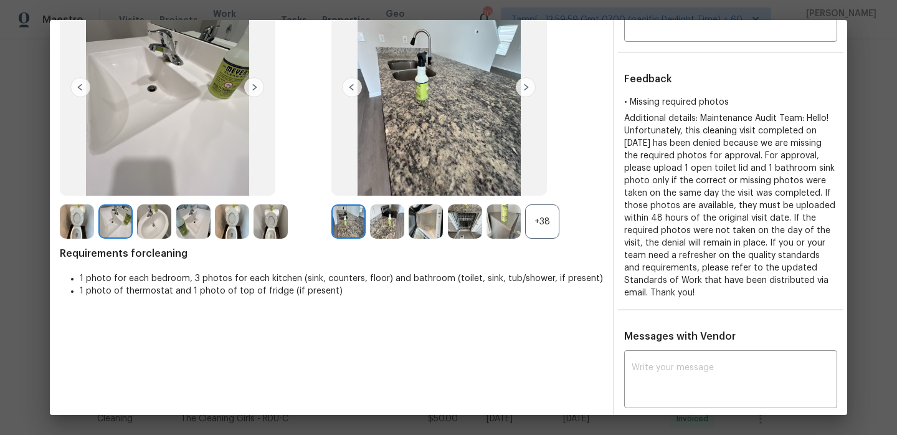
click at [544, 225] on div "+38" at bounding box center [542, 221] width 34 height 34
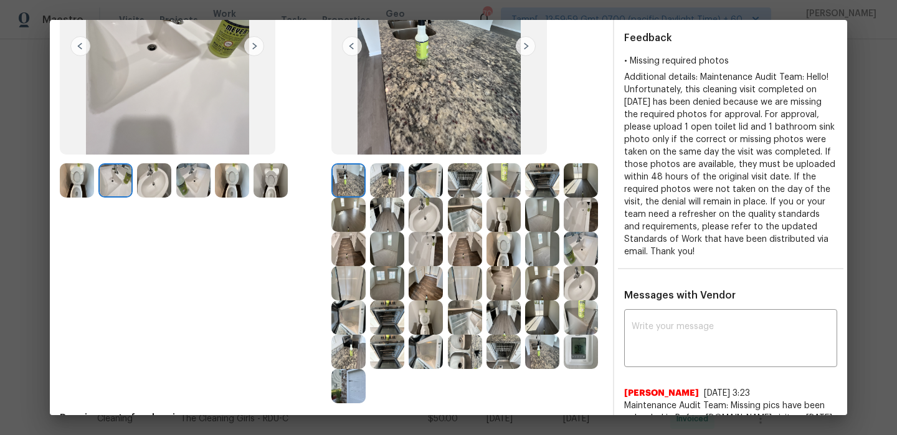
scroll to position [0, 0]
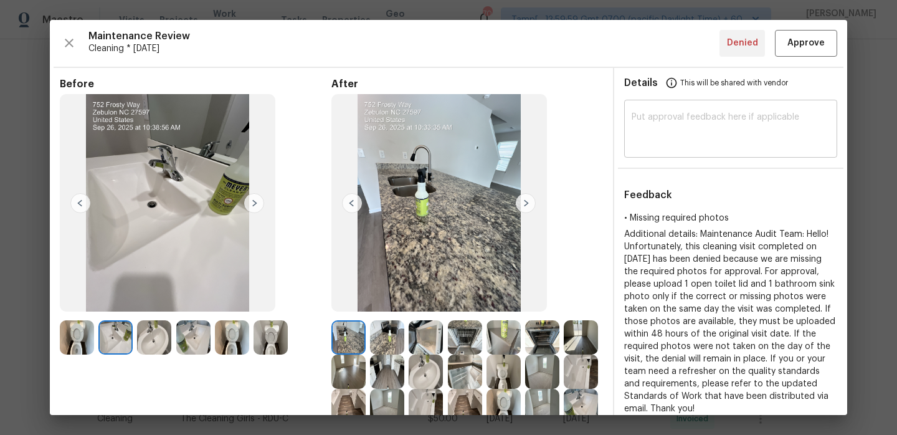
click at [671, 133] on textarea at bounding box center [731, 130] width 198 height 35
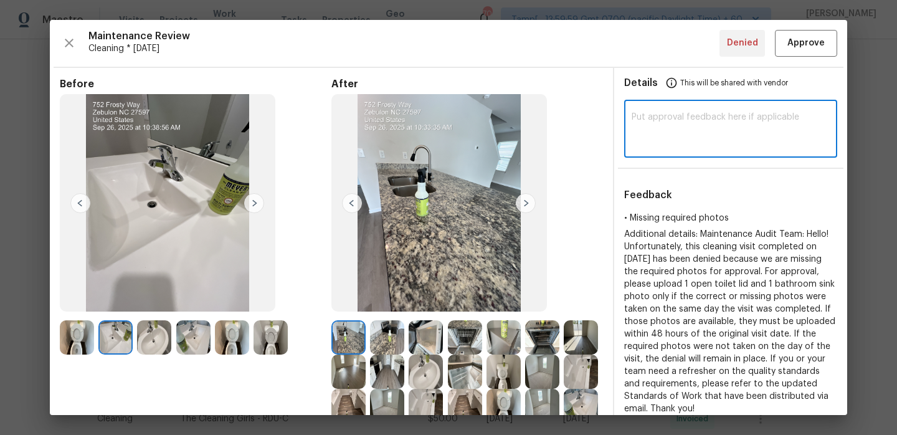
paste textarea "Hi Darlene Jones, Maintenance Audit Team: Hello, after further review this visi…"
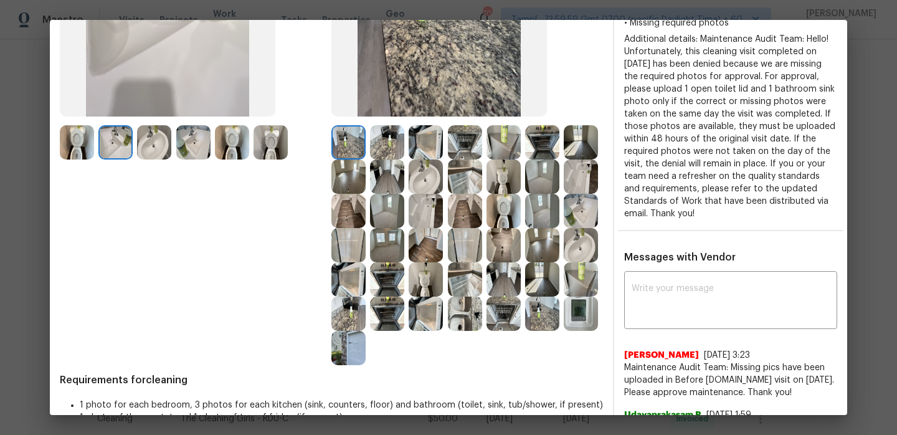
scroll to position [264, 0]
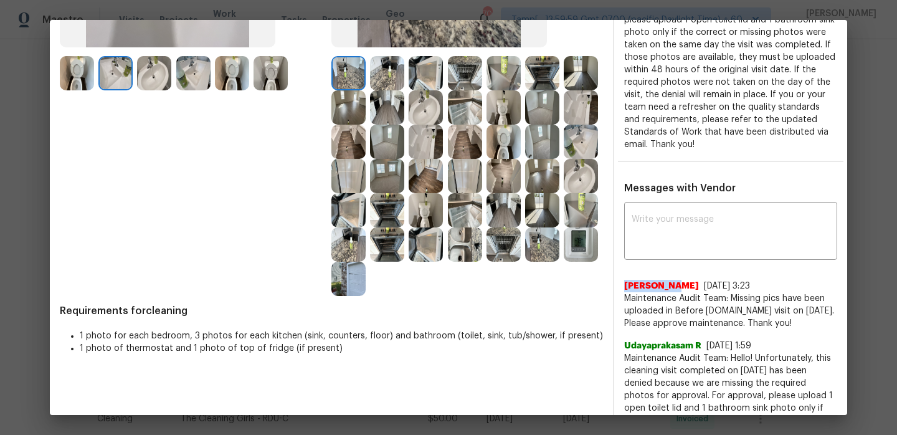
drag, startPoint x: 627, startPoint y: 286, endPoint x: 666, endPoint y: 286, distance: 39.9
click at [666, 286] on span "Nia Cassel" at bounding box center [661, 286] width 75 height 12
copy span "Nia Casse"
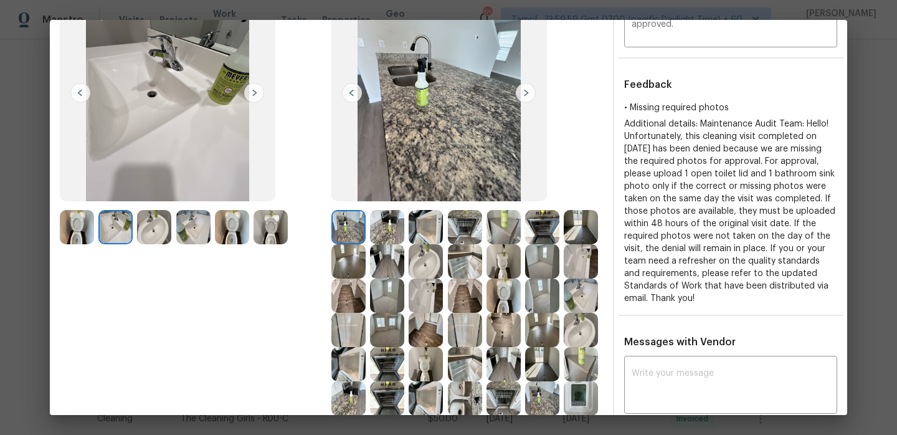
scroll to position [0, 0]
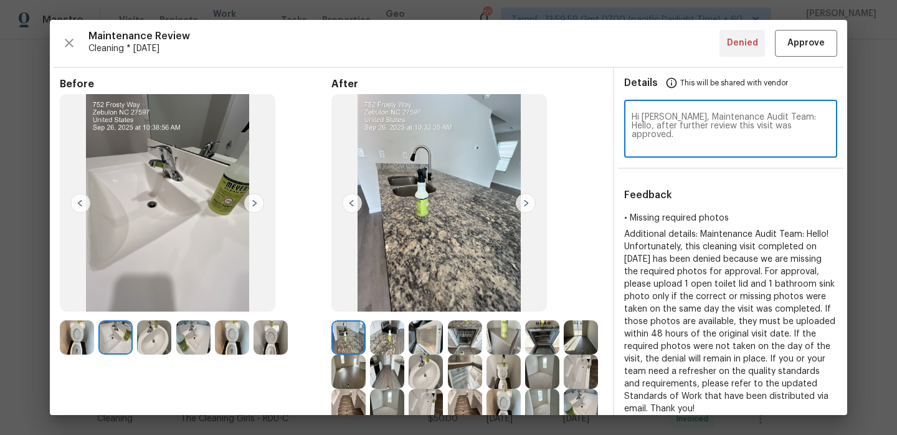
drag, startPoint x: 644, startPoint y: 115, endPoint x: 699, endPoint y: 113, distance: 54.8
click at [699, 113] on textarea "Hi Darlene Jones, Maintenance Audit Team: Hello, after further review this visi…" at bounding box center [731, 130] width 198 height 35
paste textarea "Nia Casse"
type textarea "Hi Nia Cassel, Maintenance Audit Team: Hello, after further review this visit w…"
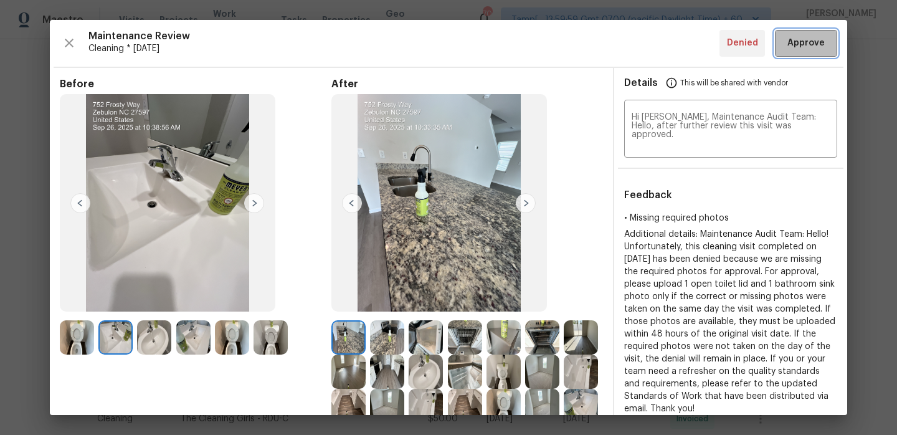
click at [793, 51] on button "Approve" at bounding box center [806, 43] width 62 height 27
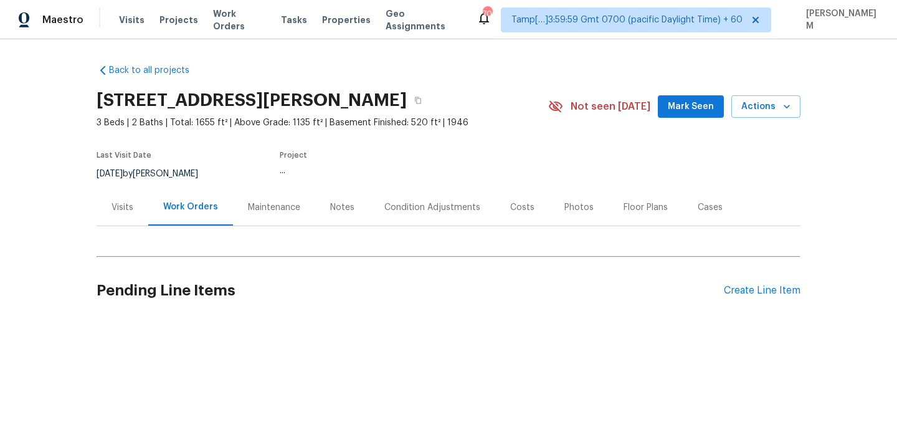
click at [270, 210] on div "Maintenance" at bounding box center [274, 207] width 52 height 12
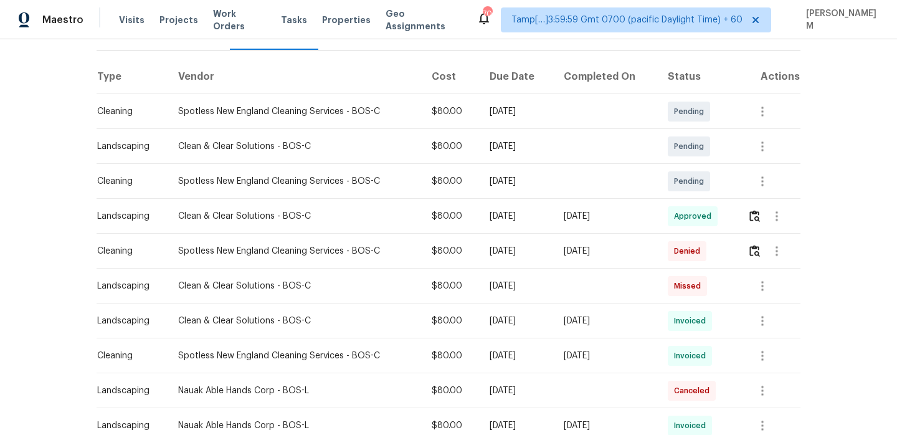
scroll to position [170, 0]
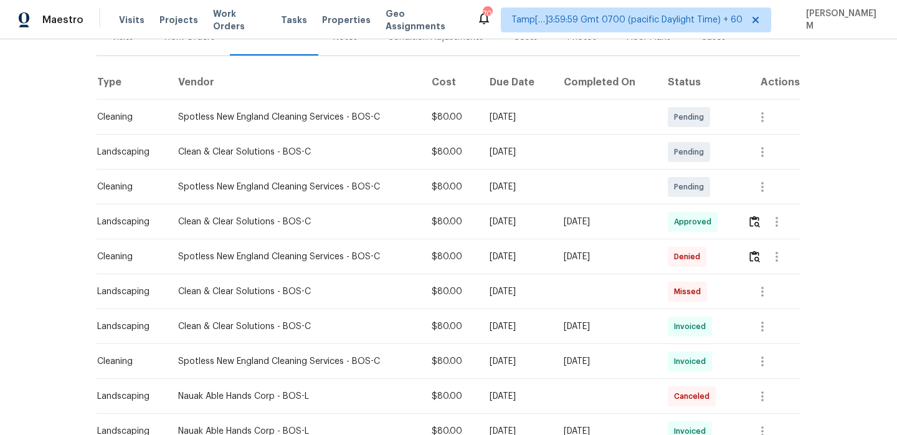
click at [748, 256] on td at bounding box center [768, 256] width 63 height 35
click at [758, 258] on img "button" at bounding box center [754, 256] width 11 height 12
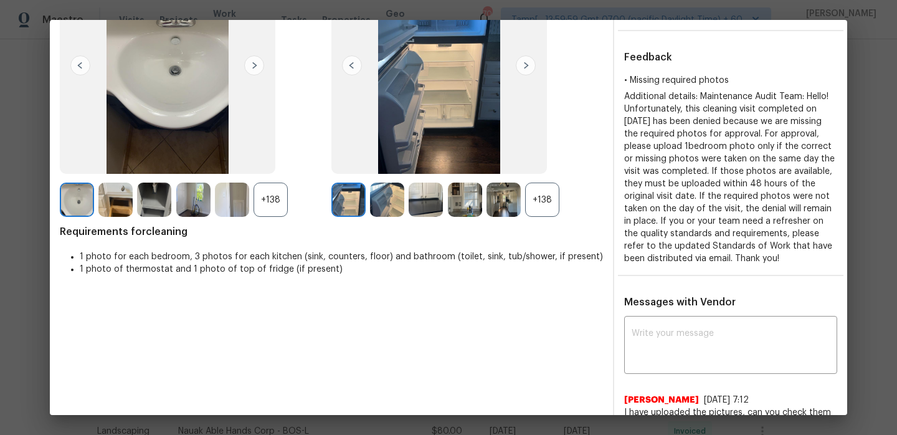
scroll to position [139, 0]
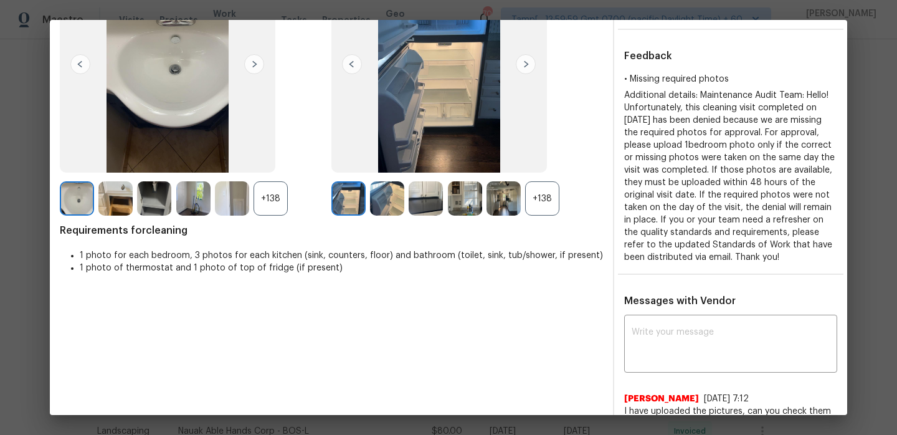
click at [549, 201] on div "+138" at bounding box center [542, 198] width 34 height 34
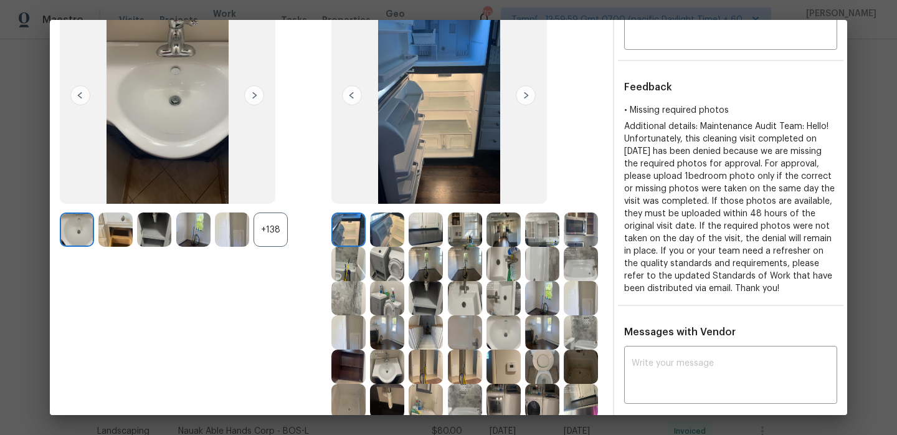
scroll to position [115, 0]
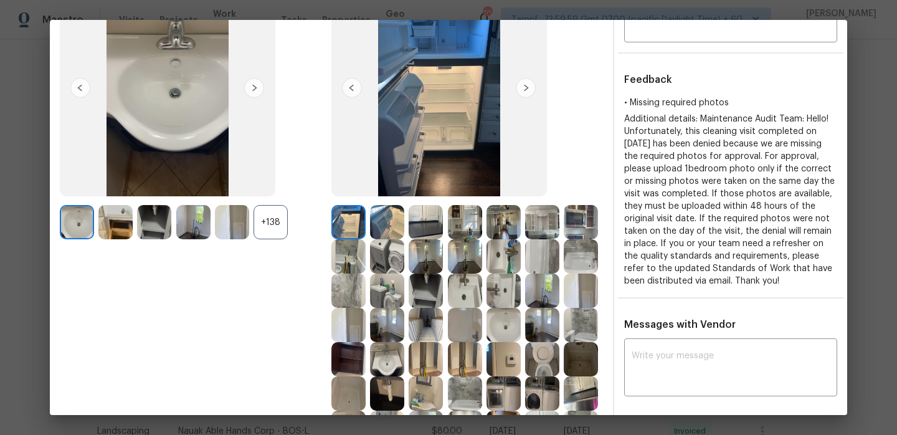
click at [283, 219] on div "+138" at bounding box center [270, 222] width 34 height 34
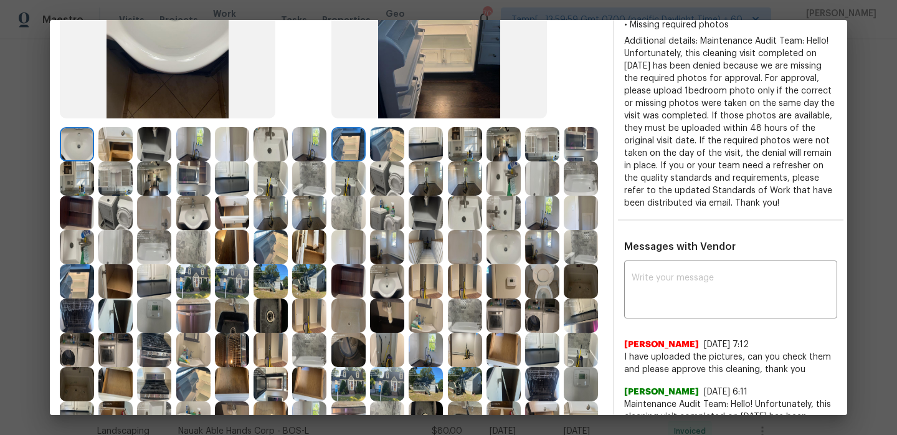
scroll to position [168, 0]
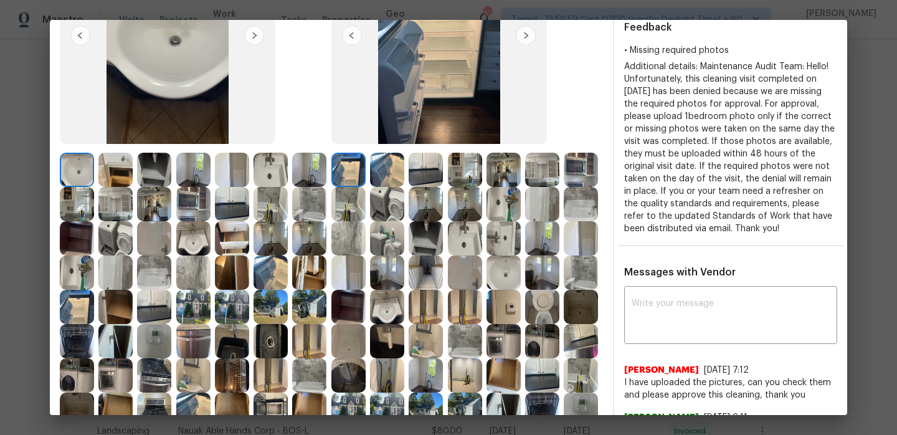
click at [341, 171] on img at bounding box center [348, 170] width 34 height 34
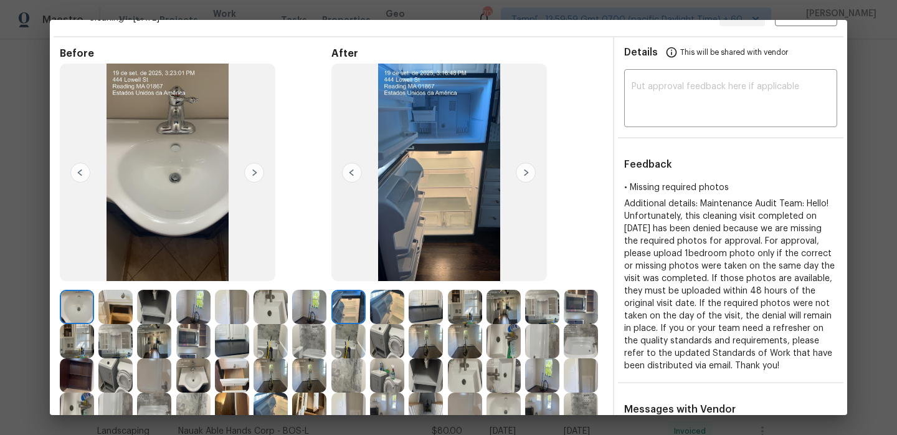
scroll to position [9, 0]
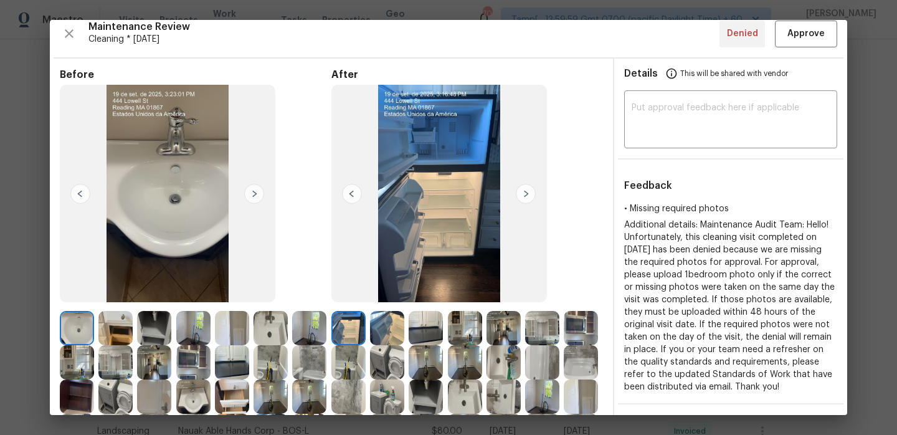
click at [527, 194] on img at bounding box center [526, 194] width 20 height 20
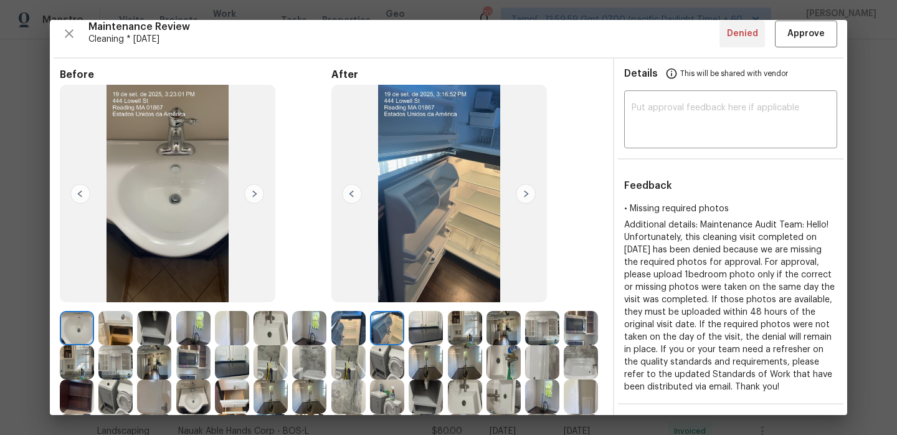
click at [527, 194] on img at bounding box center [526, 194] width 20 height 20
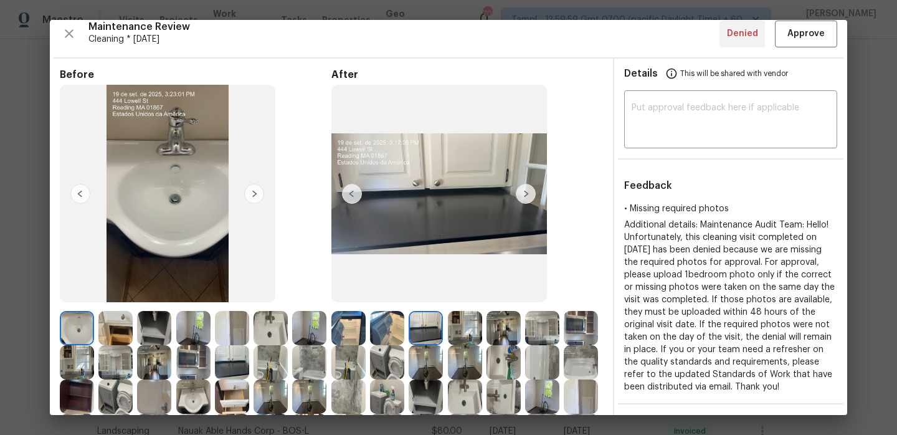
click at [527, 194] on img at bounding box center [526, 194] width 20 height 20
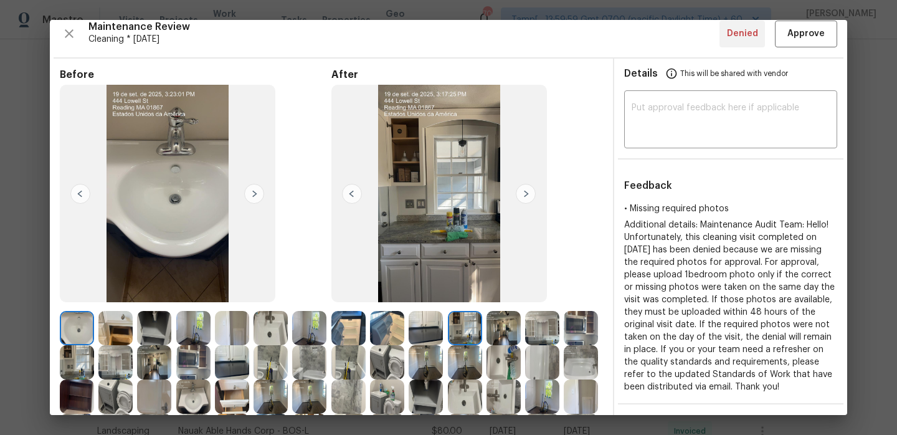
click at [527, 194] on img at bounding box center [526, 194] width 20 height 20
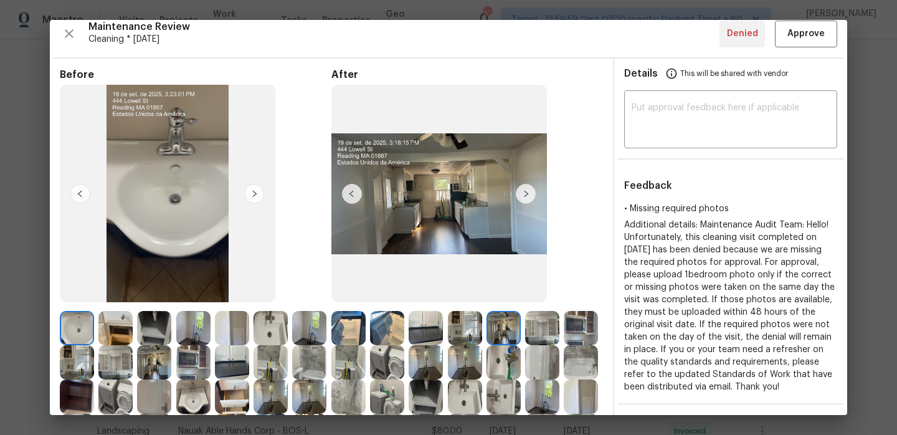
click at [527, 194] on img at bounding box center [526, 194] width 20 height 20
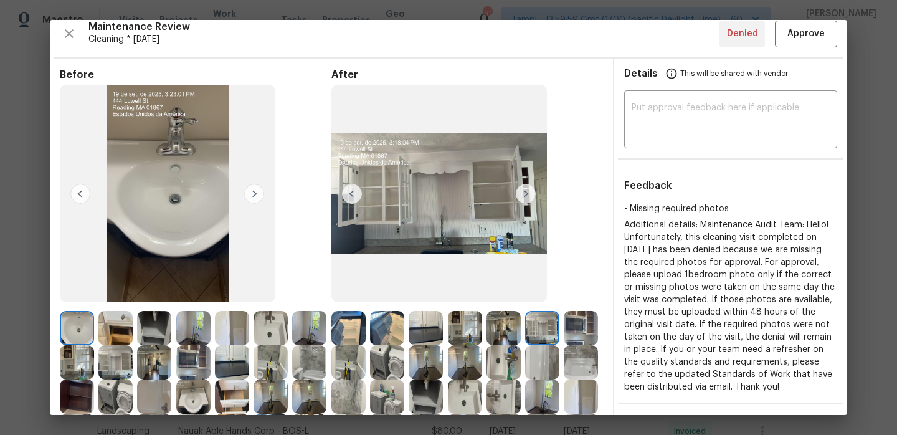
click at [527, 194] on img at bounding box center [526, 194] width 20 height 20
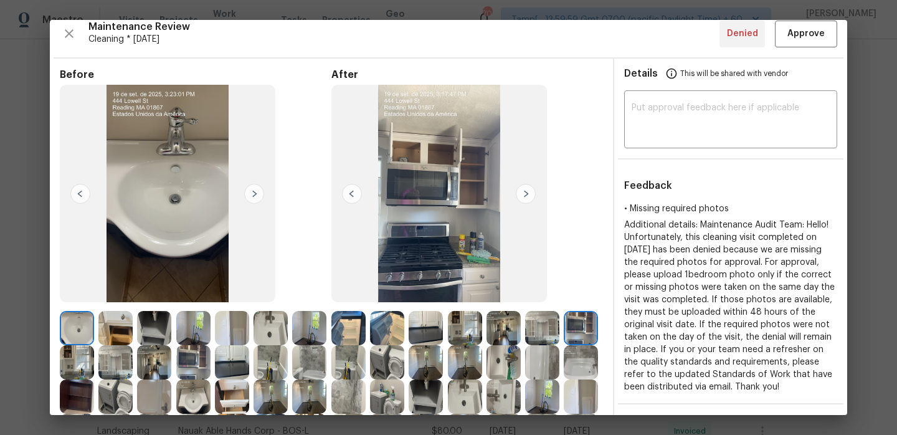
click at [527, 194] on img at bounding box center [526, 194] width 20 height 20
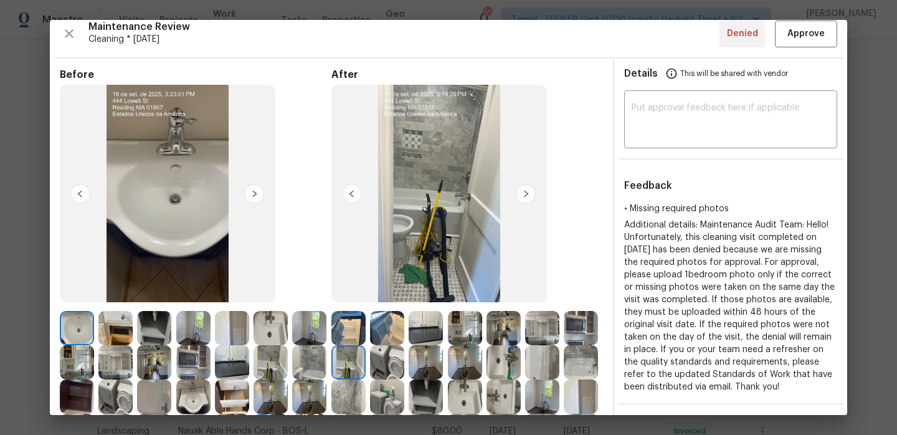
click at [527, 194] on img at bounding box center [526, 194] width 20 height 20
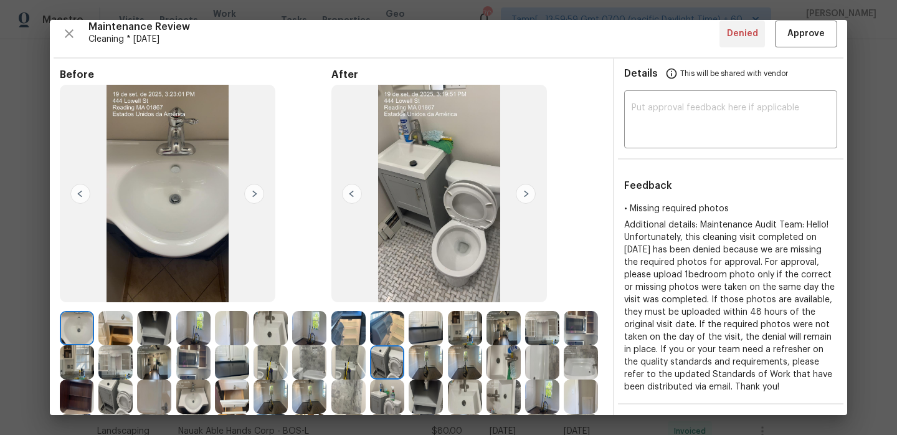
click at [527, 194] on img at bounding box center [526, 194] width 20 height 20
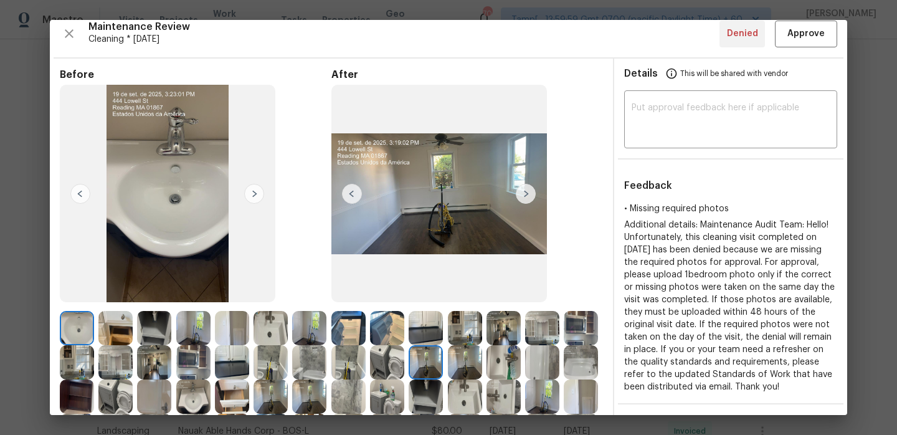
click at [527, 194] on img at bounding box center [526, 194] width 20 height 20
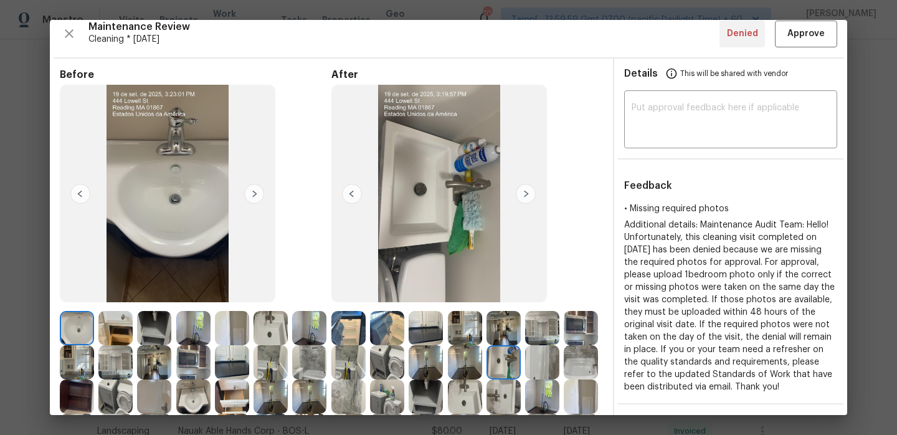
click at [527, 194] on img at bounding box center [526, 194] width 20 height 20
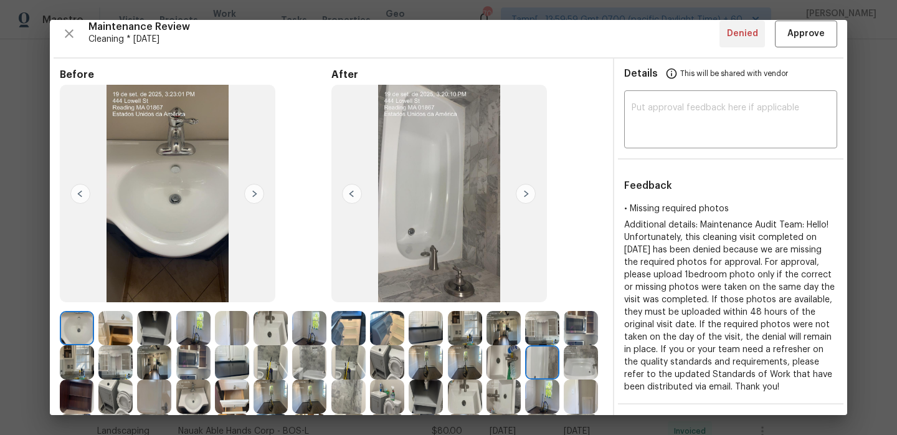
click at [527, 194] on img at bounding box center [526, 194] width 20 height 20
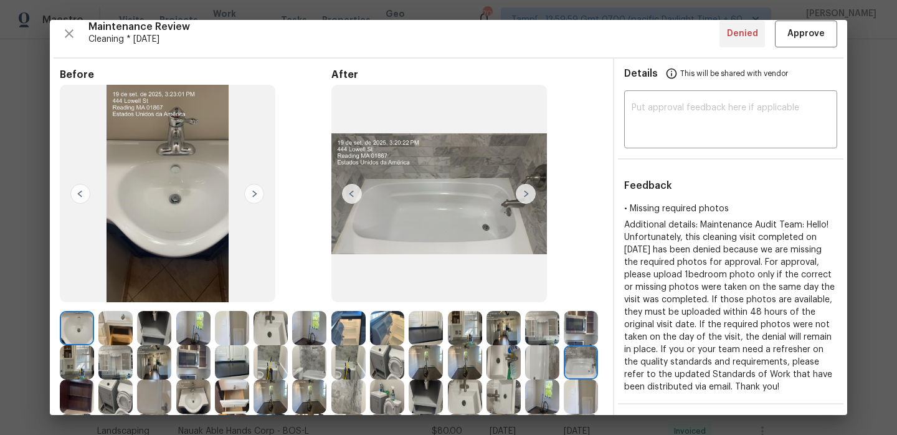
click at [527, 194] on img at bounding box center [526, 194] width 20 height 20
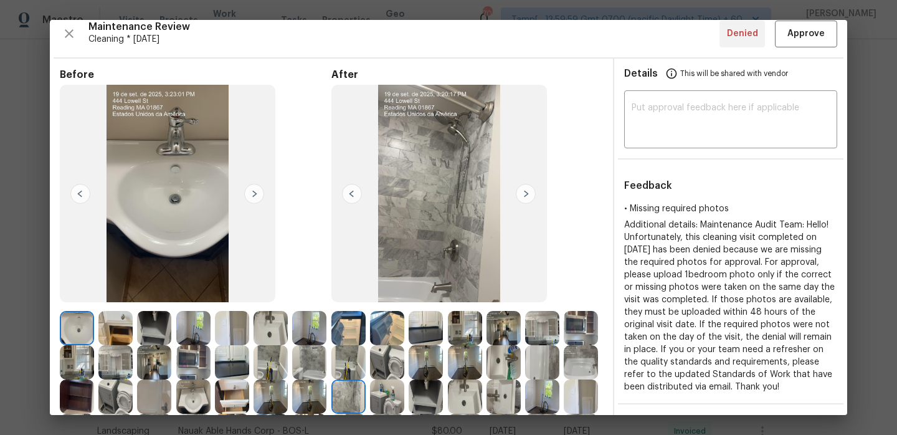
click at [527, 194] on img at bounding box center [526, 194] width 20 height 20
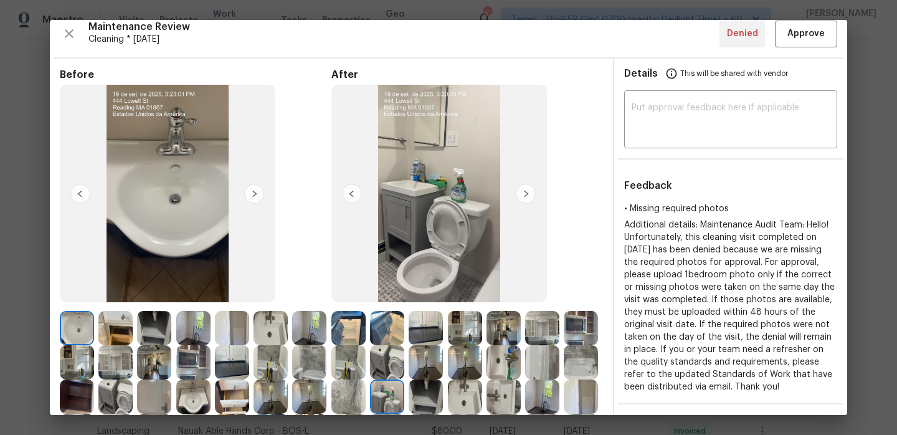
click at [527, 194] on img at bounding box center [526, 194] width 20 height 20
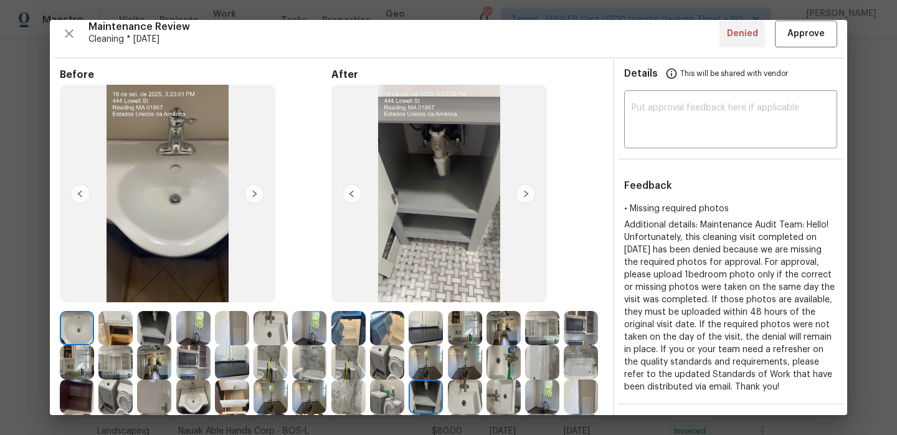
click at [527, 194] on img at bounding box center [526, 194] width 20 height 20
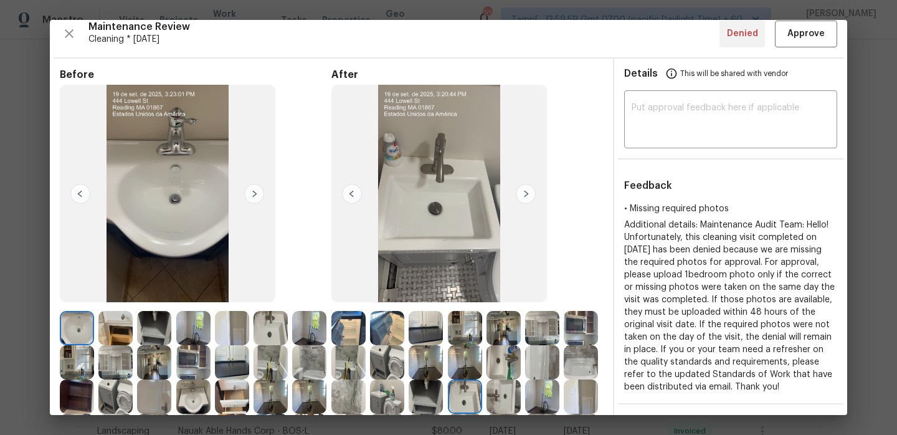
click at [527, 194] on img at bounding box center [526, 194] width 20 height 20
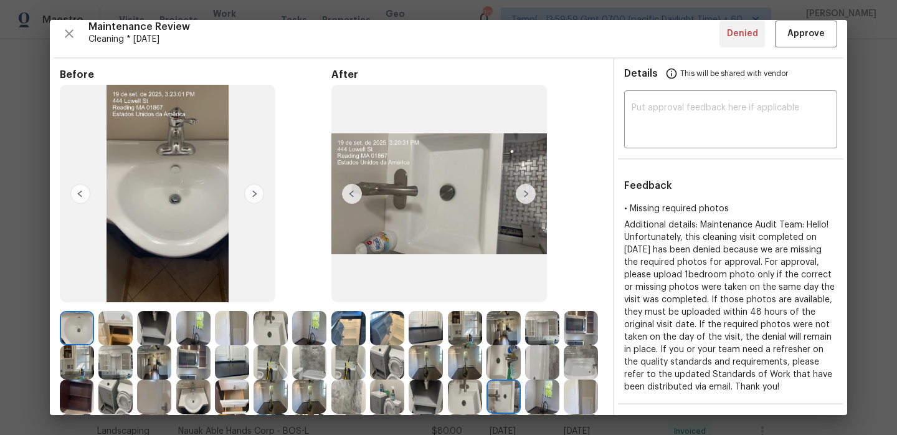
click at [527, 194] on img at bounding box center [526, 194] width 20 height 20
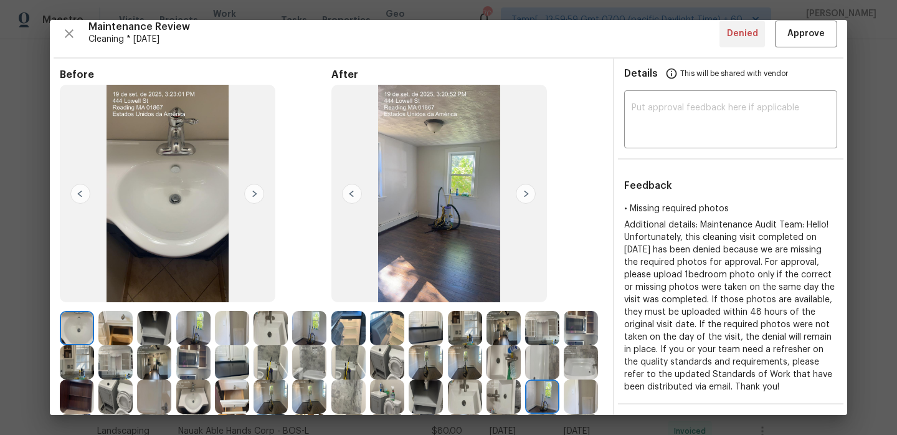
click at [527, 194] on img at bounding box center [526, 194] width 20 height 20
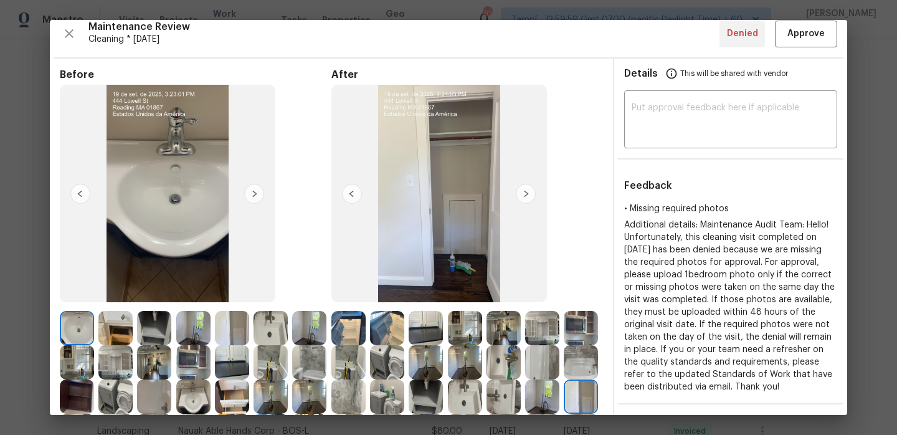
click at [527, 194] on img at bounding box center [526, 194] width 20 height 20
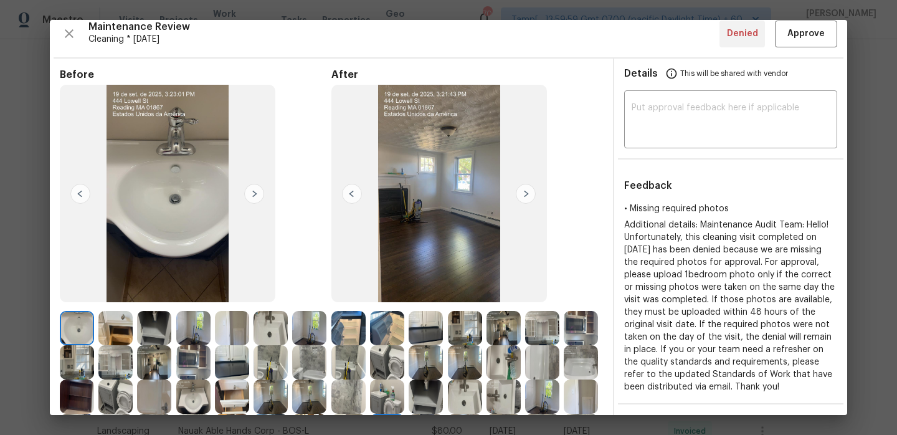
click at [527, 194] on img at bounding box center [526, 194] width 20 height 20
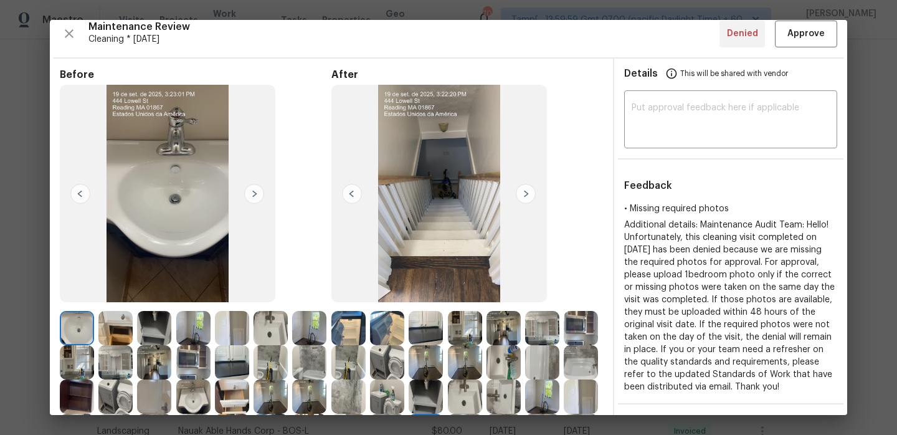
click at [527, 194] on img at bounding box center [526, 194] width 20 height 20
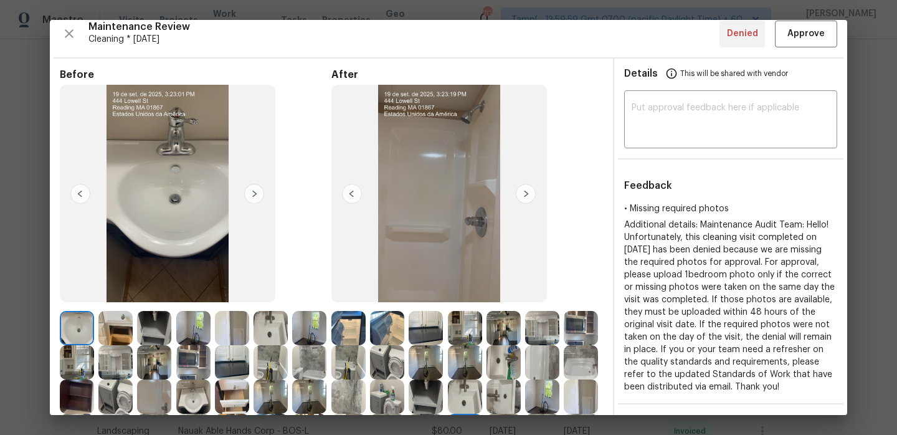
click at [527, 194] on img at bounding box center [526, 194] width 20 height 20
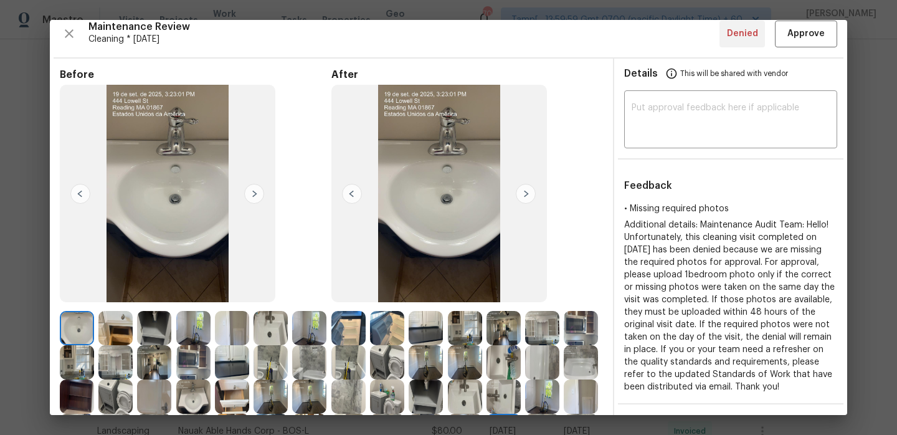
click at [527, 194] on img at bounding box center [526, 194] width 20 height 20
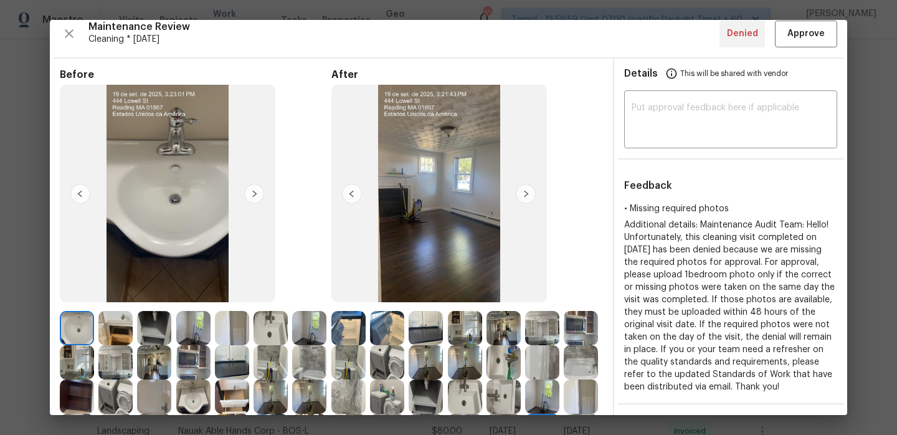
click at [527, 194] on img at bounding box center [526, 194] width 20 height 20
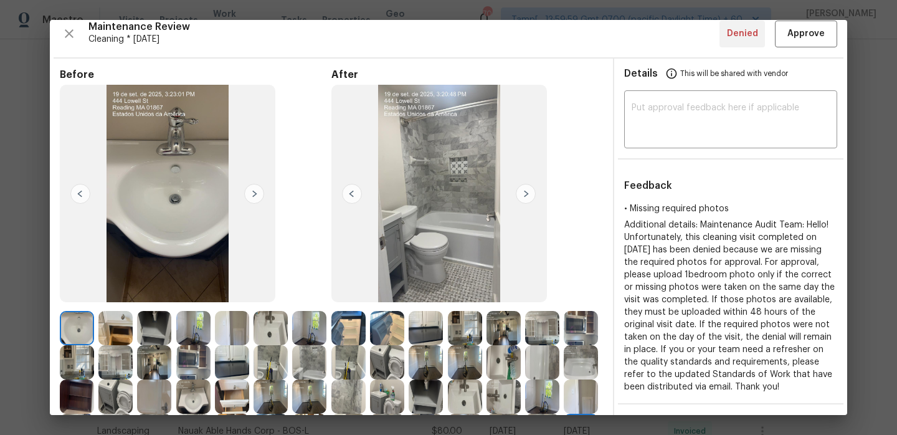
click at [527, 194] on img at bounding box center [526, 194] width 20 height 20
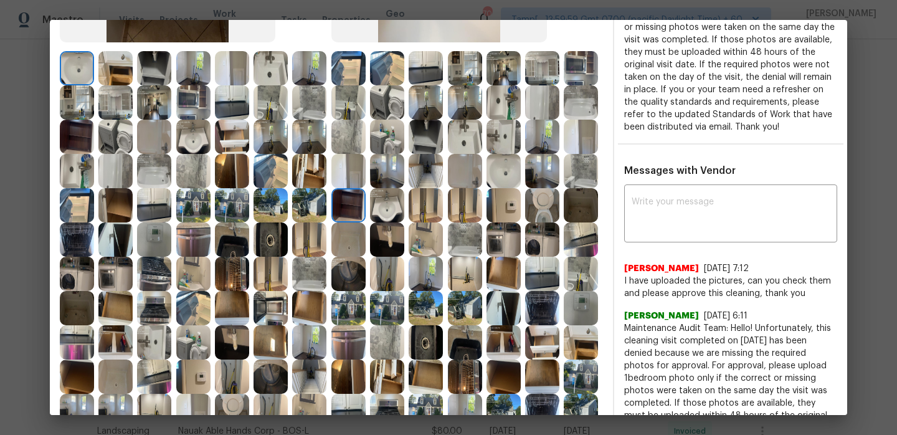
scroll to position [301, 0]
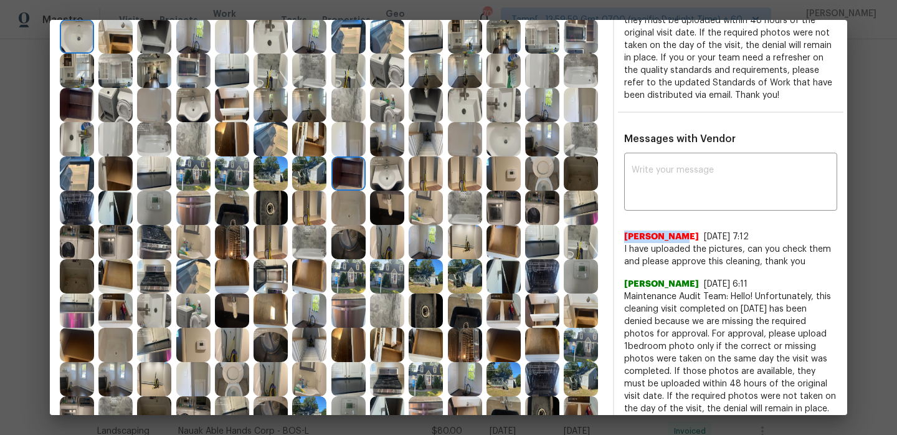
drag, startPoint x: 625, startPoint y: 250, endPoint x: 675, endPoint y: 250, distance: 50.4
click at [675, 243] on div "Nick Dennis 9/29/25, 7:12" at bounding box center [730, 236] width 213 height 12
copy span "Nick Dennis"
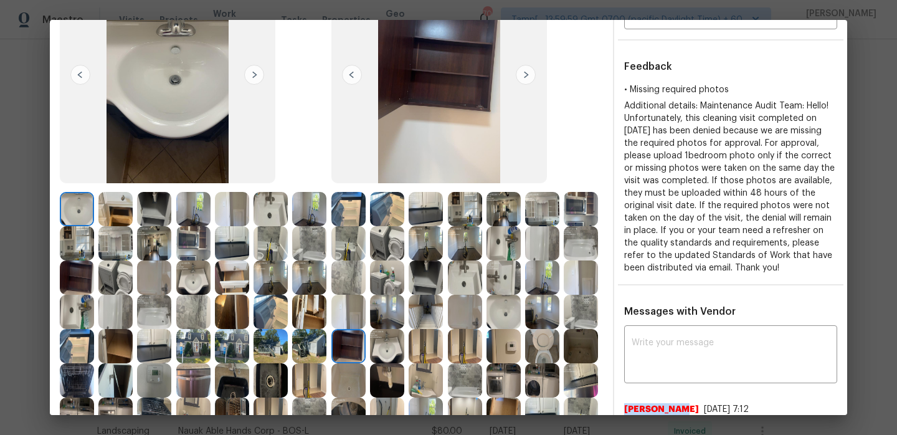
scroll to position [0, 0]
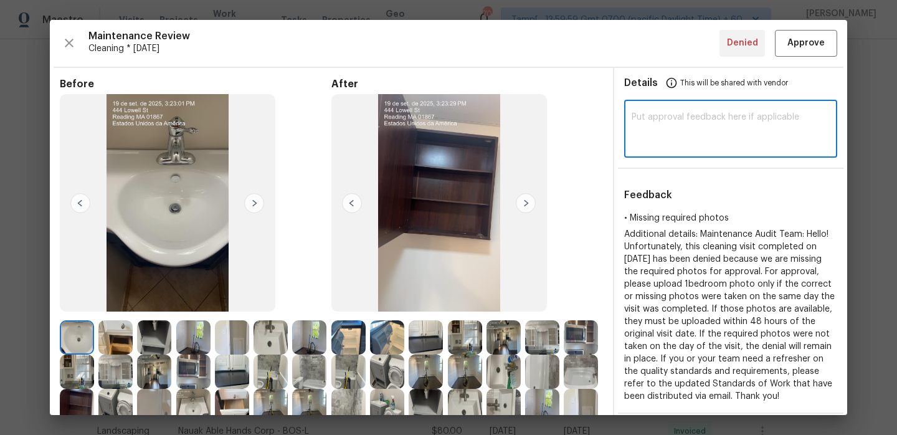
click at [717, 126] on textarea at bounding box center [731, 130] width 198 height 35
paste textarea "Hi [PERSON_NAME], Maintenance Audit Team: Hello, after further review this visi…"
type textarea "Hi [PERSON_NAME], Maintenance Audit Team: Hello, after further review this visi…"
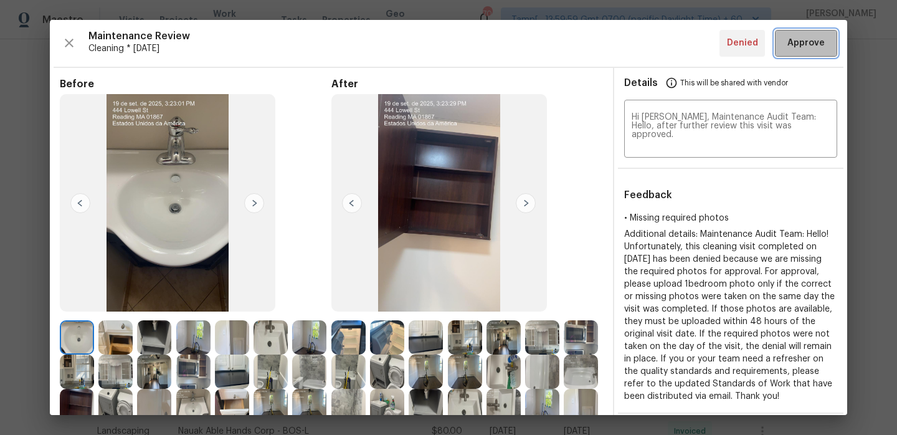
click at [790, 44] on span "Approve" at bounding box center [805, 43] width 37 height 16
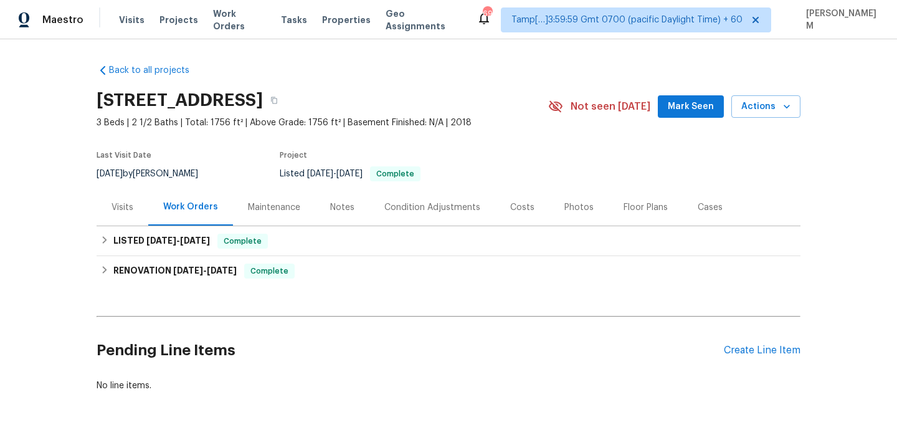
click at [264, 210] on div "Maintenance" at bounding box center [274, 207] width 52 height 12
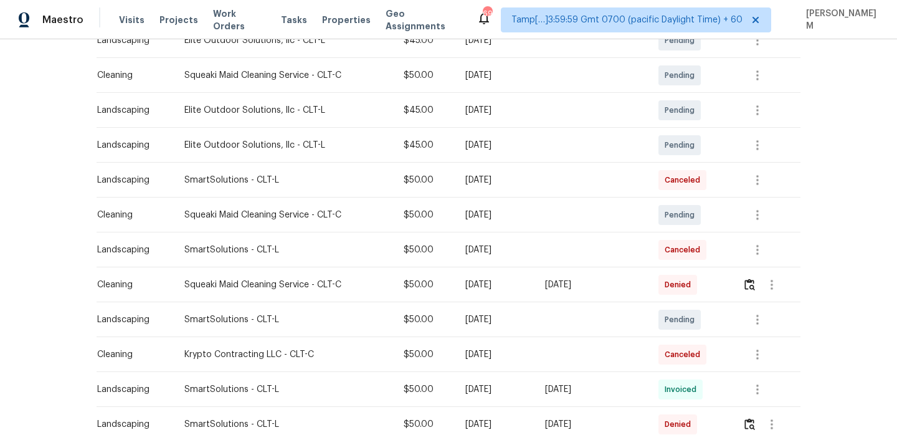
scroll to position [222, 0]
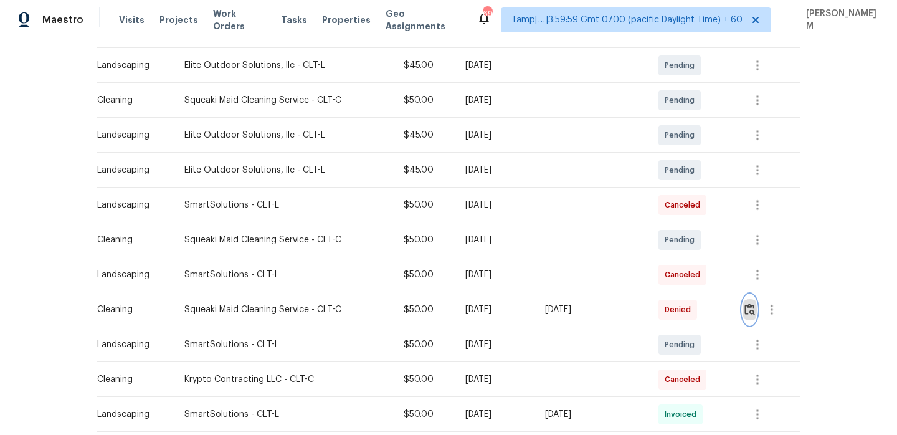
click at [752, 305] on img "button" at bounding box center [749, 309] width 11 height 12
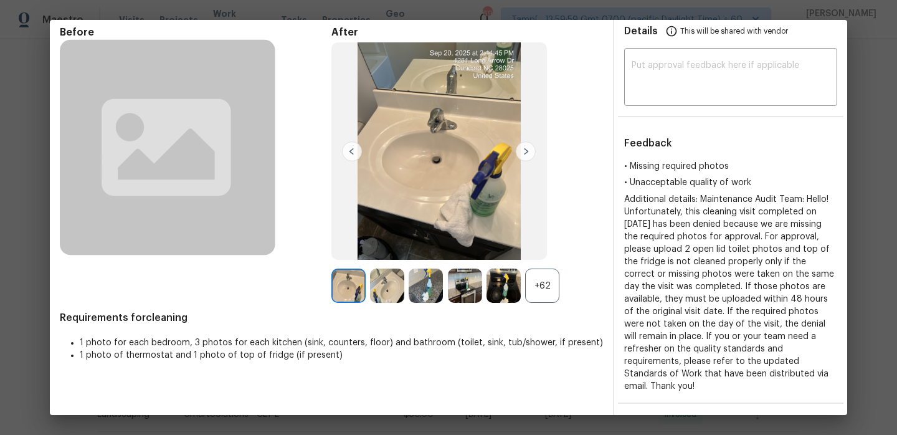
scroll to position [82, 0]
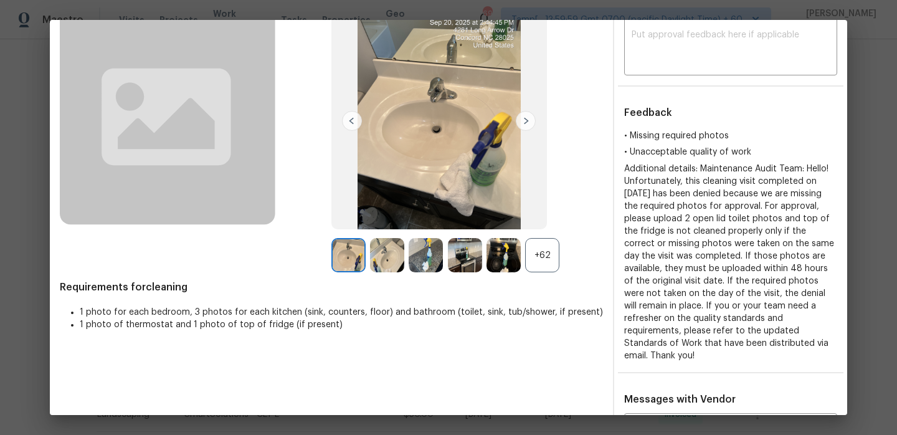
click at [549, 246] on div "+62" at bounding box center [542, 255] width 34 height 34
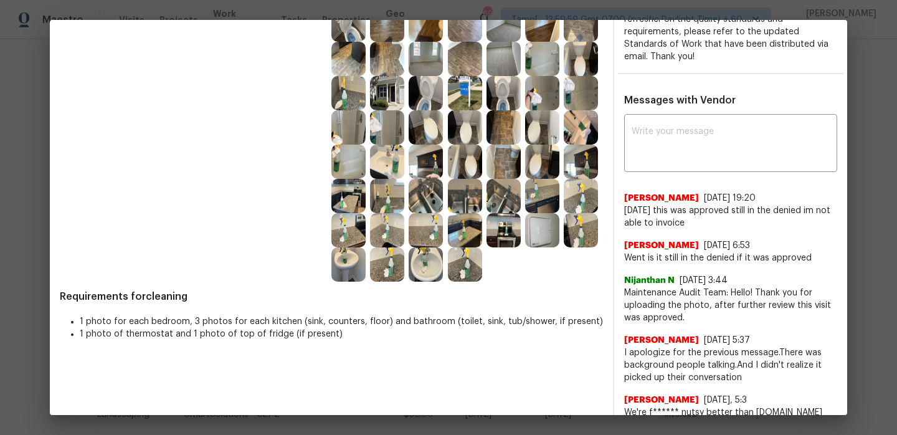
scroll to position [382, 0]
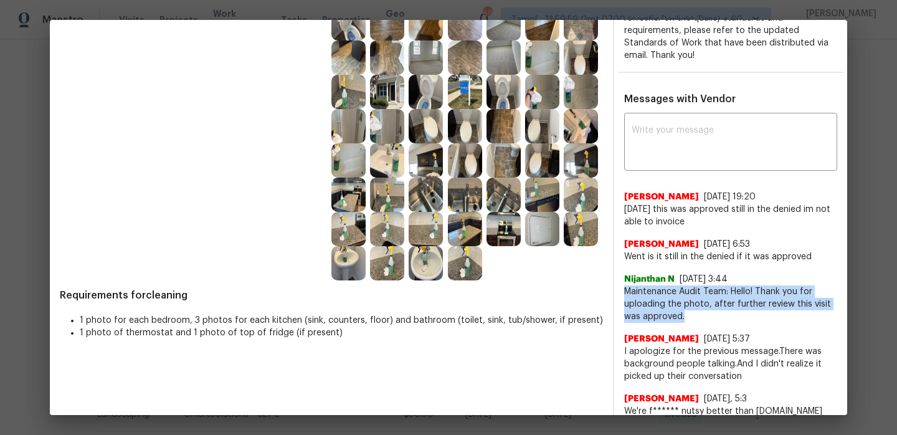
drag, startPoint x: 686, startPoint y: 315, endPoint x: 624, endPoint y: 291, distance: 66.0
click at [624, 291] on span "Maintenance Audit Team: Hello! Thank you for uploading the photo, after further…" at bounding box center [730, 303] width 213 height 37
copy span "Maintenance Audit Team: Hello! Thank you for uploading the photo, after further…"
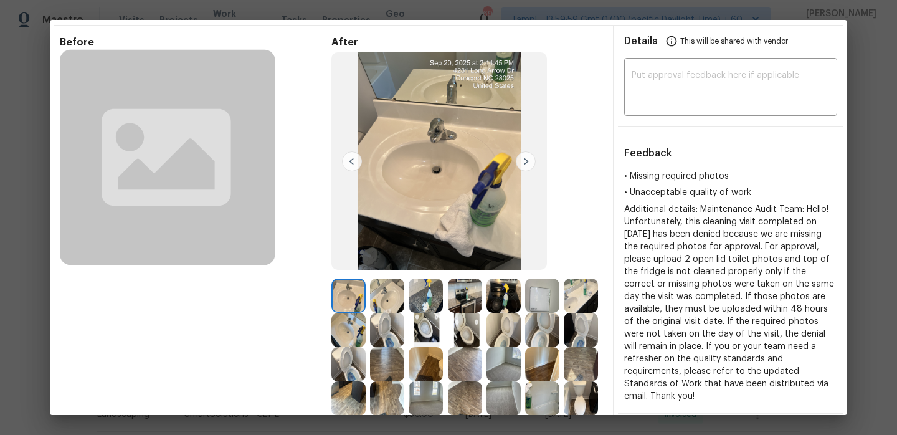
scroll to position [0, 0]
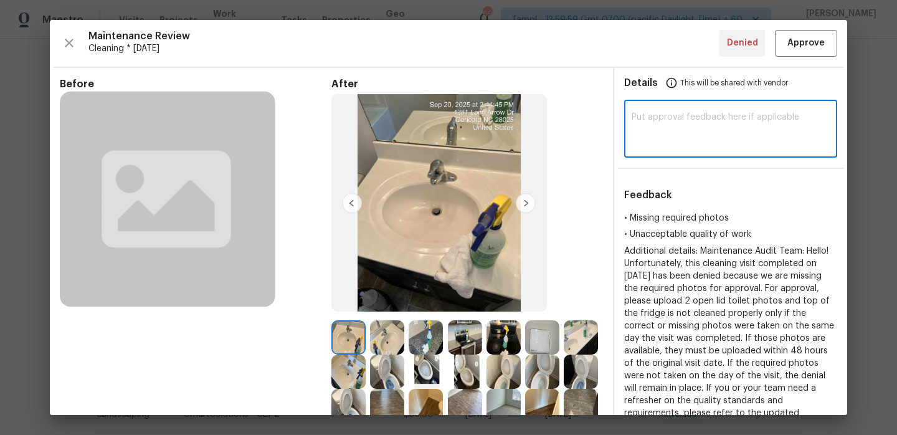
click at [658, 143] on textarea at bounding box center [731, 130] width 198 height 35
paste textarea "Maintenance Audit Team: Hello! Thank you for uploading the photo, after further…"
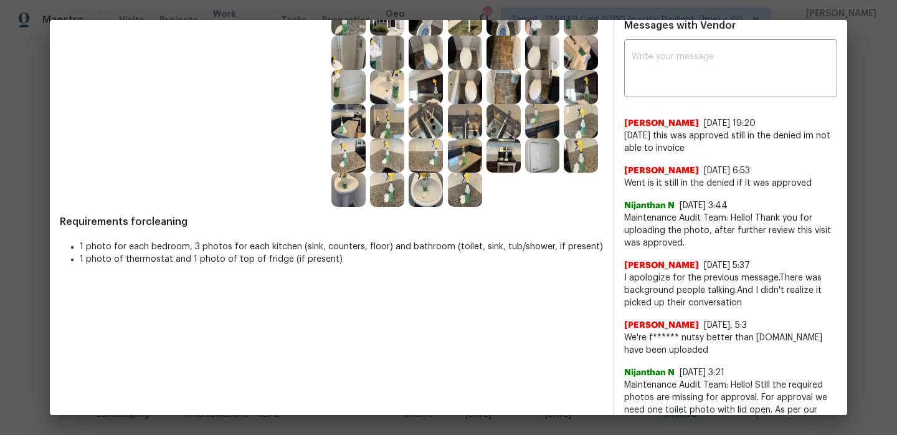
scroll to position [431, 0]
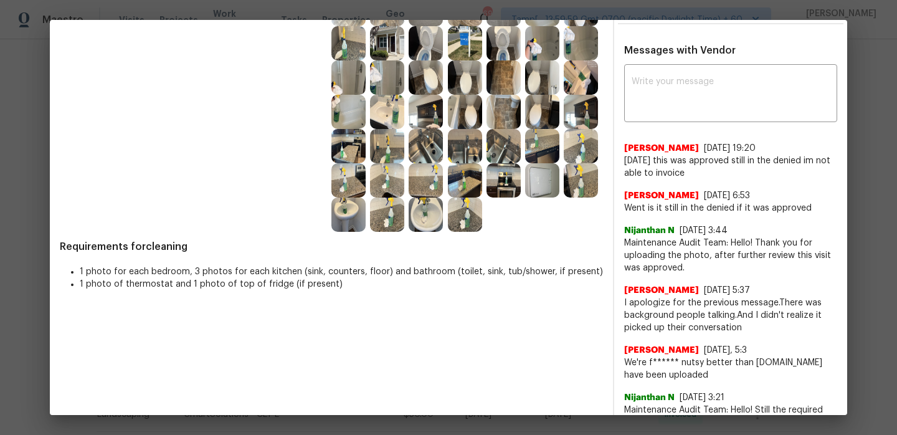
type textarea "Maintenance Audit Team: Hello! Thank you for uploading the photo, after further…"
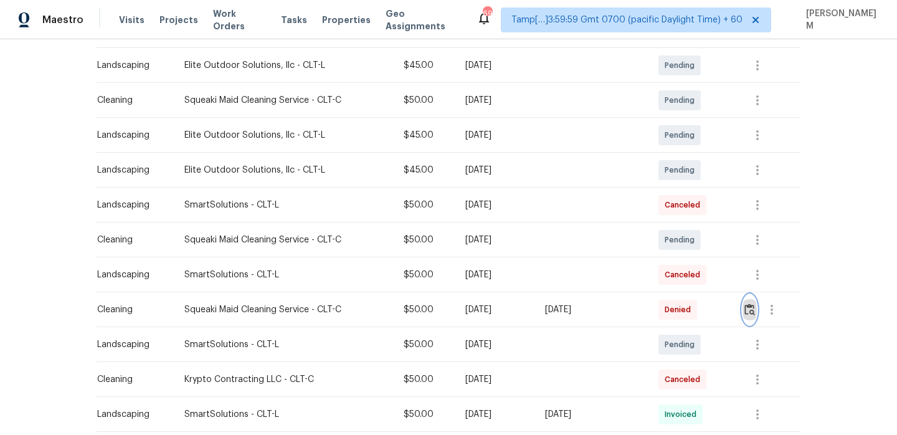
click at [753, 308] on img "button" at bounding box center [749, 309] width 11 height 12
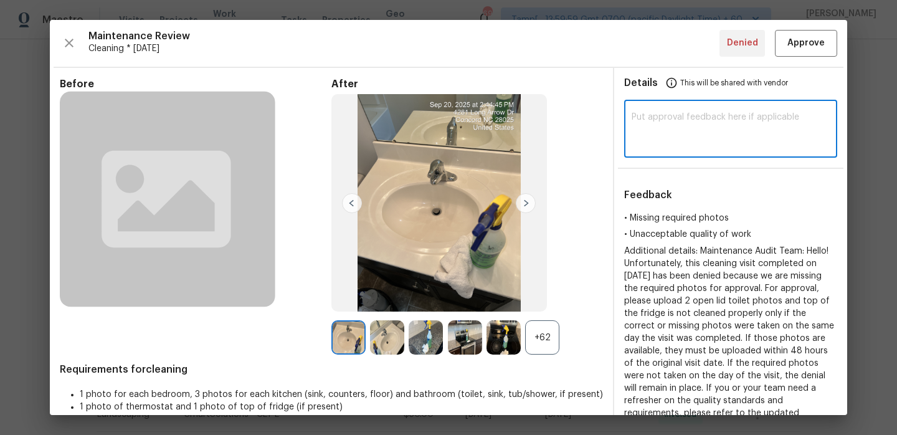
click at [696, 127] on textarea at bounding box center [731, 130] width 198 height 35
paste textarea "Maintenance Audit Team: Hello! Thank you for uploading the photo, after further…"
type textarea "Maintenance Audit Team: Hello! Thank you for uploading the photo, after further…"
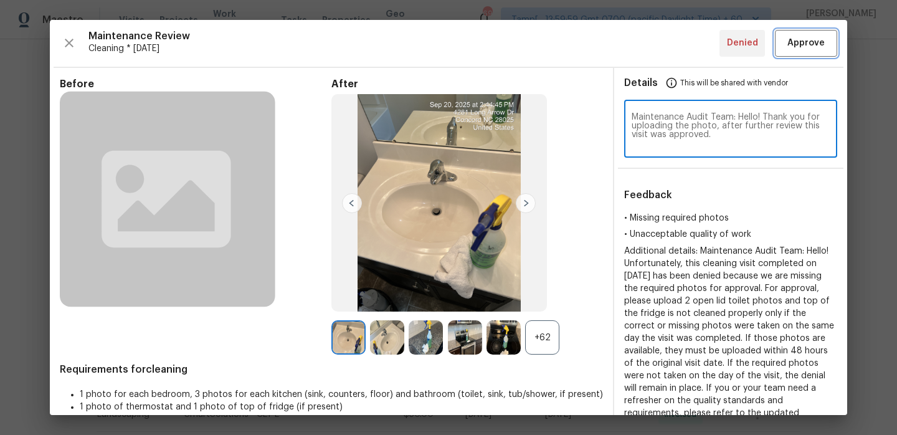
click at [798, 41] on span "Approve" at bounding box center [805, 43] width 37 height 16
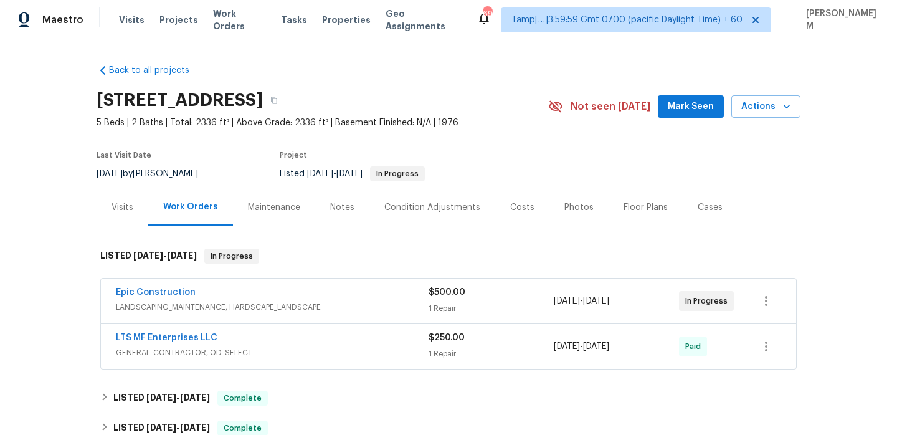
click at [282, 213] on div "Maintenance" at bounding box center [274, 207] width 52 height 12
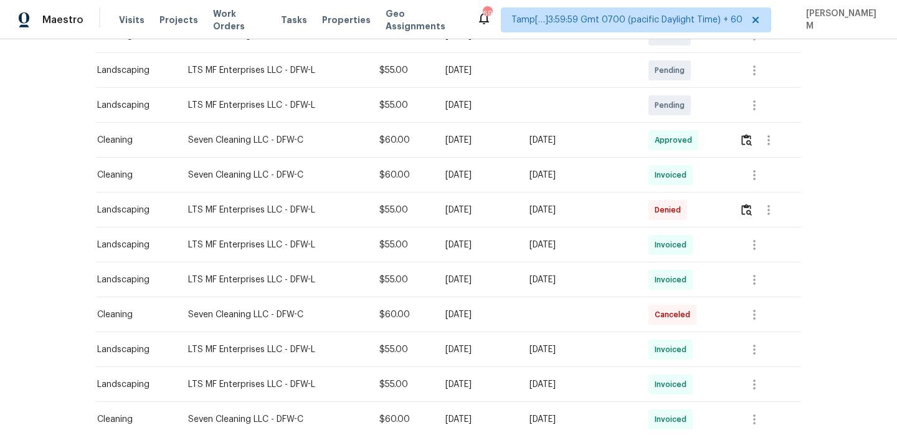
scroll to position [290, 0]
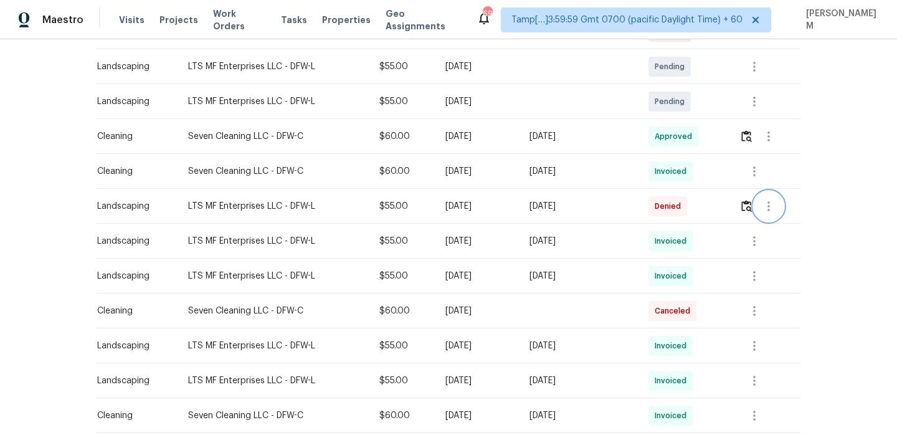
click at [757, 206] on button "button" at bounding box center [769, 206] width 30 height 30
click at [783, 225] on li "View details" at bounding box center [800, 226] width 87 height 21
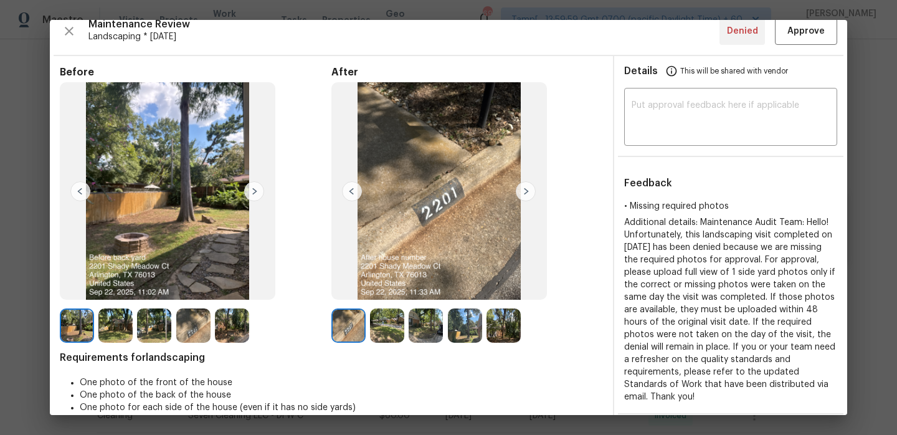
scroll to position [30, 0]
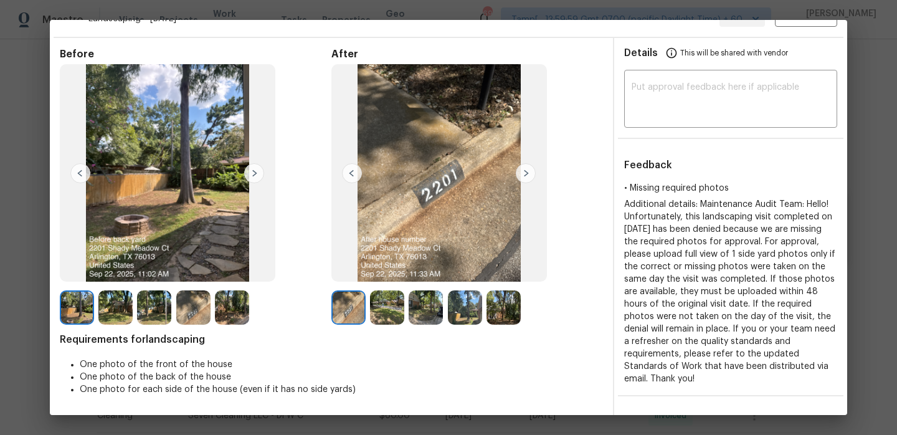
click at [385, 298] on img at bounding box center [387, 307] width 34 height 34
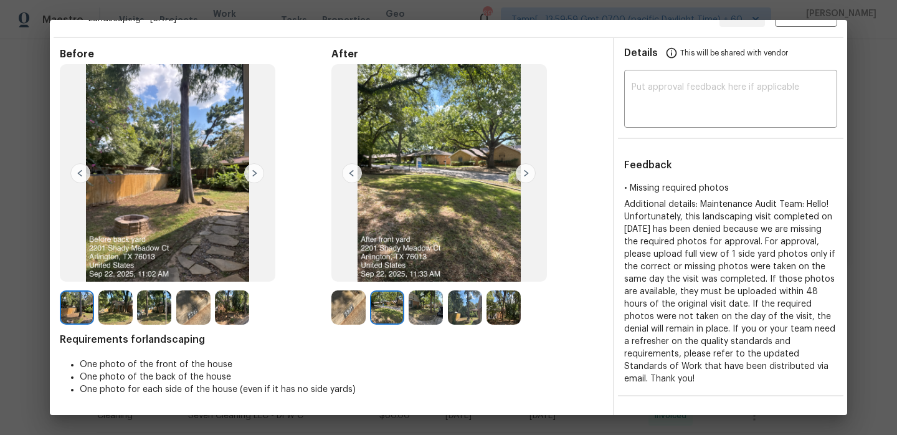
click at [524, 178] on img at bounding box center [526, 173] width 20 height 20
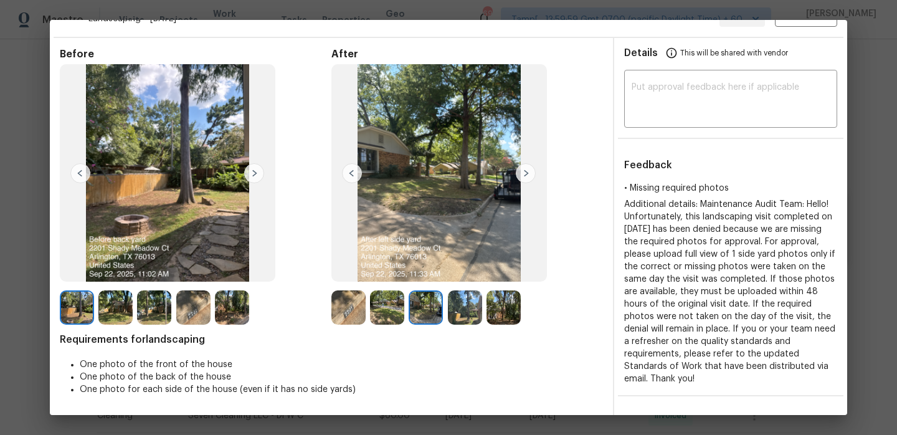
click at [524, 178] on img at bounding box center [526, 173] width 20 height 20
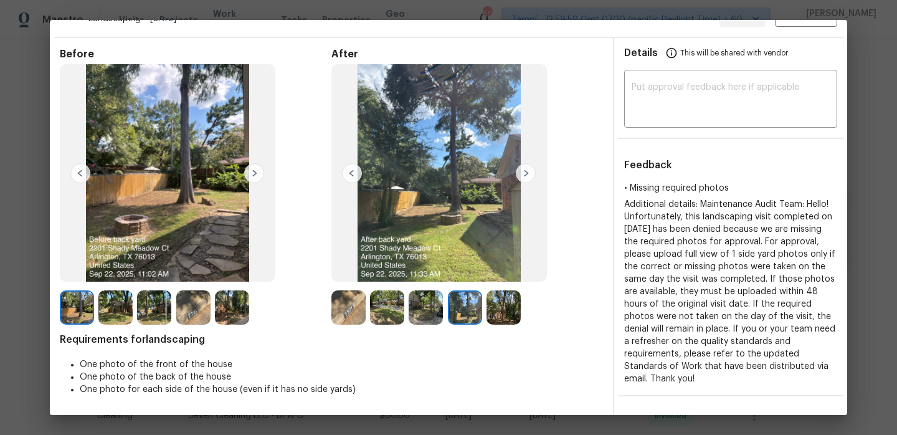
click at [524, 178] on img at bounding box center [526, 173] width 20 height 20
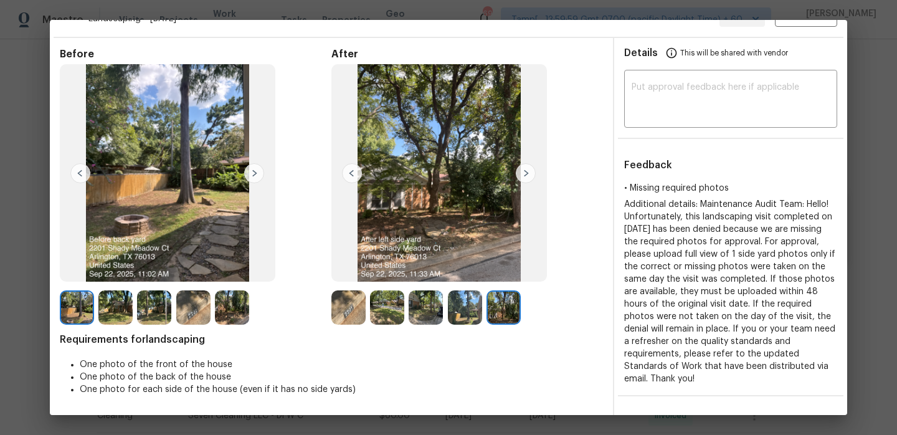
click at [256, 174] on img at bounding box center [254, 173] width 20 height 20
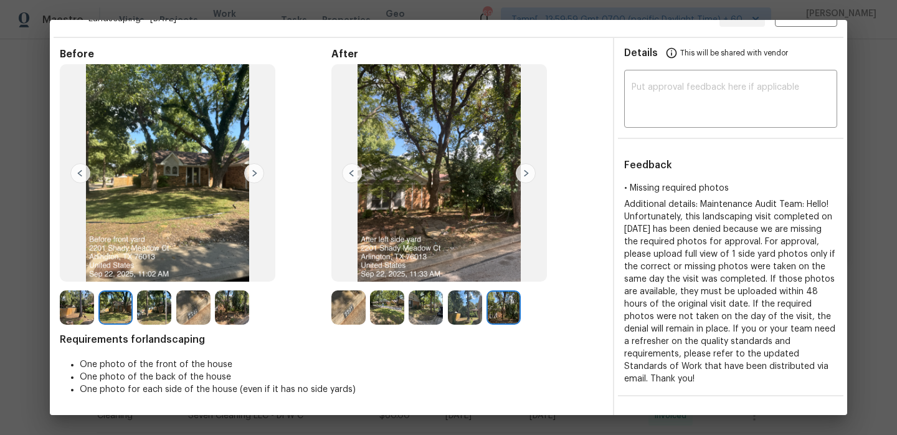
click at [256, 174] on img at bounding box center [254, 173] width 20 height 20
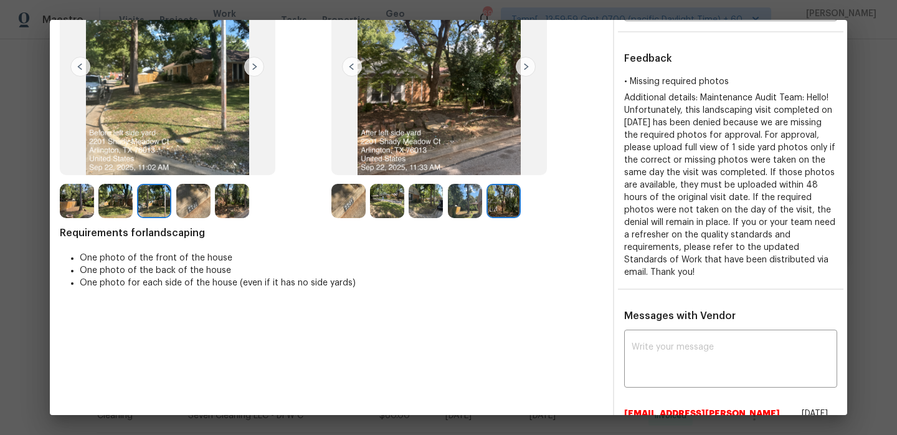
scroll to position [24, 0]
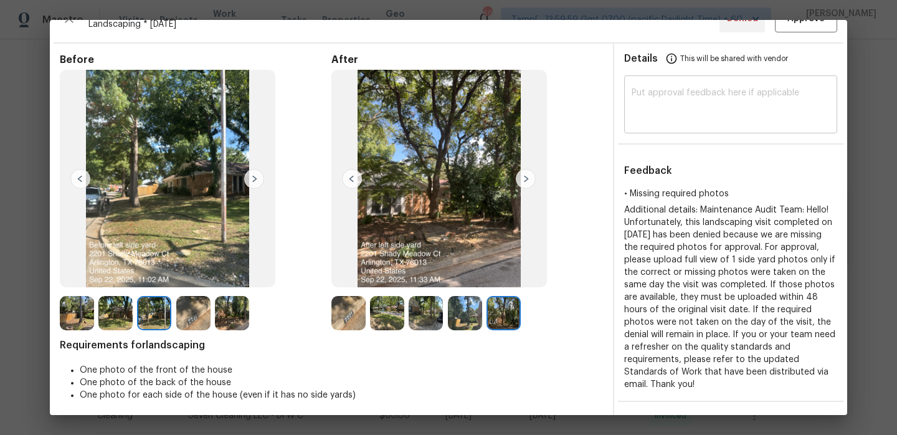
click at [673, 97] on textarea at bounding box center [731, 105] width 198 height 35
paste textarea "Hi [PERSON_NAME], Maintenance Audit Team: Hello, after further review this visi…"
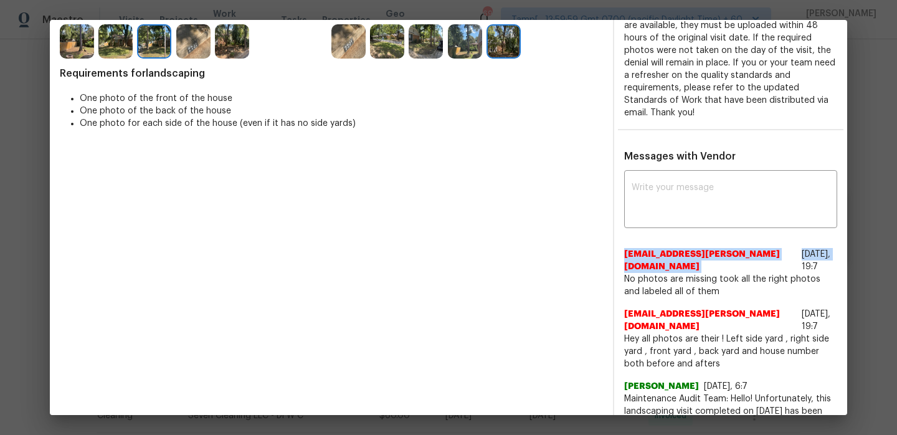
scroll to position [296, 46]
drag, startPoint x: 617, startPoint y: 239, endPoint x: 807, endPoint y: 258, distance: 190.3
copy span "[EMAIL_ADDRESS][PERSON_NAME][DOMAIN_NAME]"
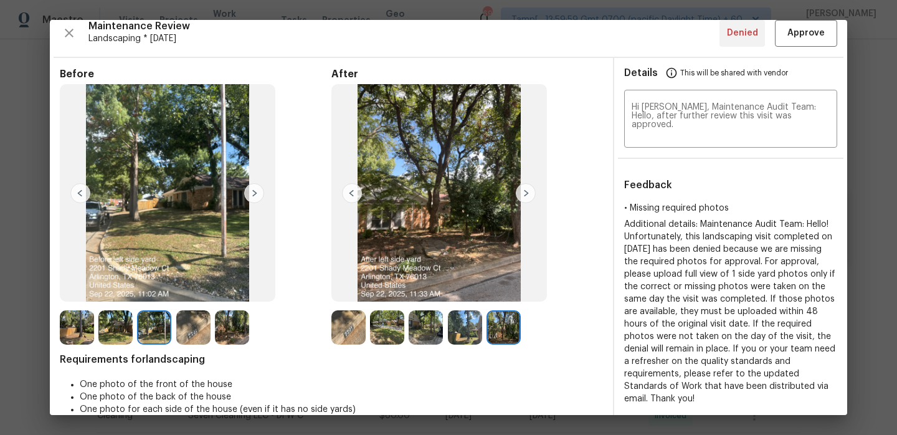
scroll to position [0, 46]
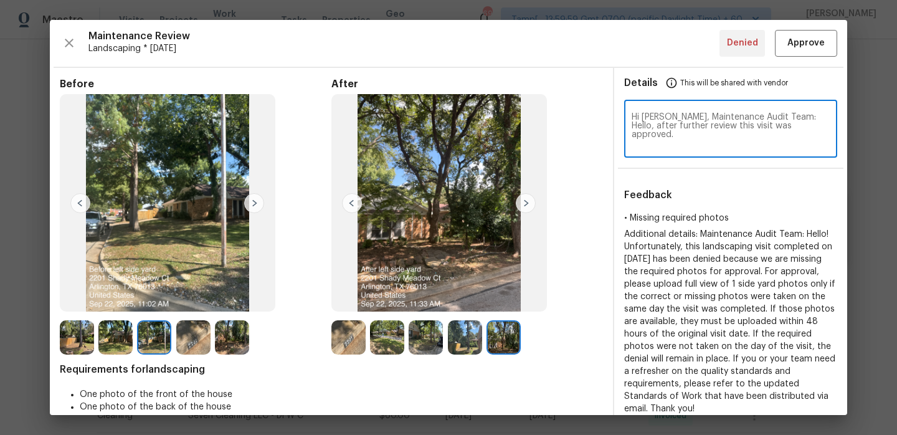
drag, startPoint x: 636, startPoint y: 115, endPoint x: 591, endPoint y: 117, distance: 45.5
click at [632, 117] on textarea "Hi [PERSON_NAME], Maintenance Audit Team: Hello, after further review this visi…" at bounding box center [731, 130] width 198 height 35
paste textarea "[EMAIL_ADDRESS][PERSON_NAME][DOMAIN_NAME]"
type textarea "Hi [EMAIL_ADDRESS][PERSON_NAME][DOMAIN_NAME], Maintenance Audit Team: Hello, af…"
click at [787, 42] on span "Approve" at bounding box center [805, 43] width 37 height 16
